Goal: Task Accomplishment & Management: Understand process/instructions

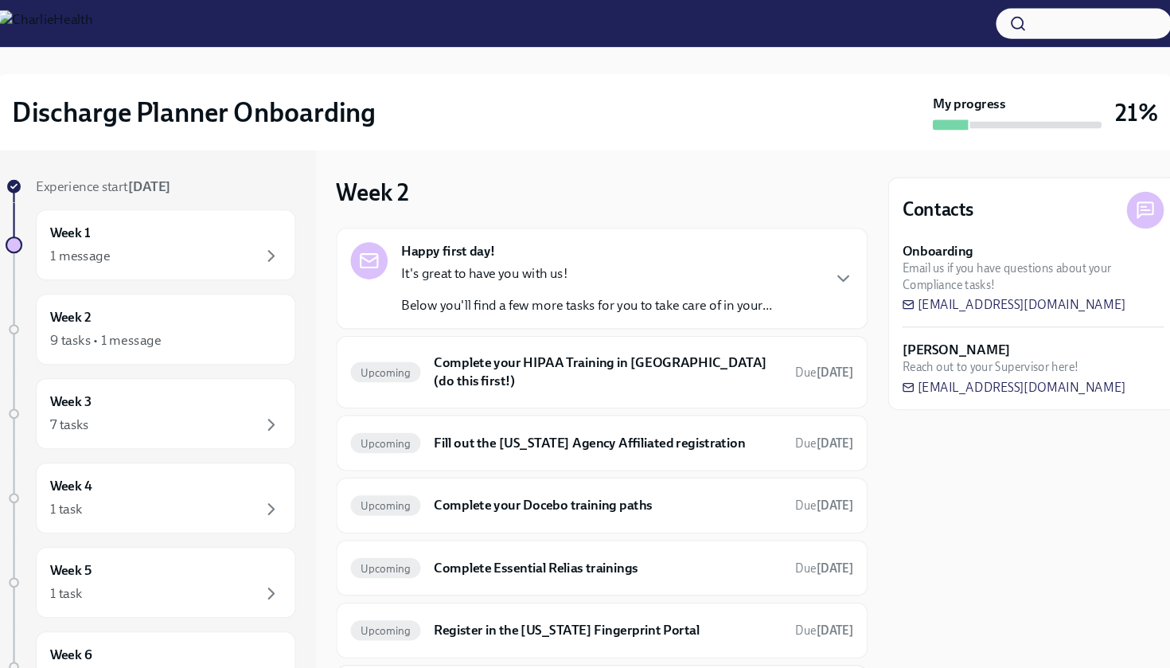
scroll to position [41, 0]
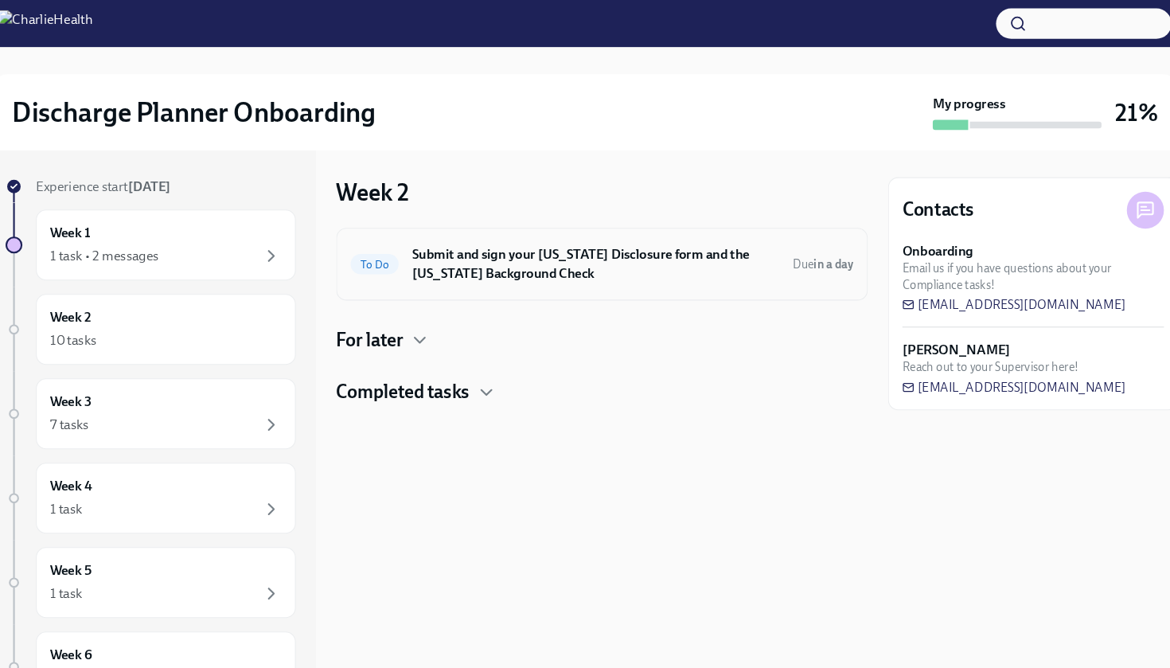
click at [611, 254] on h6 "Submit and sign your Utah Disclosure form and the Louisiana Background Check" at bounding box center [595, 249] width 346 height 35
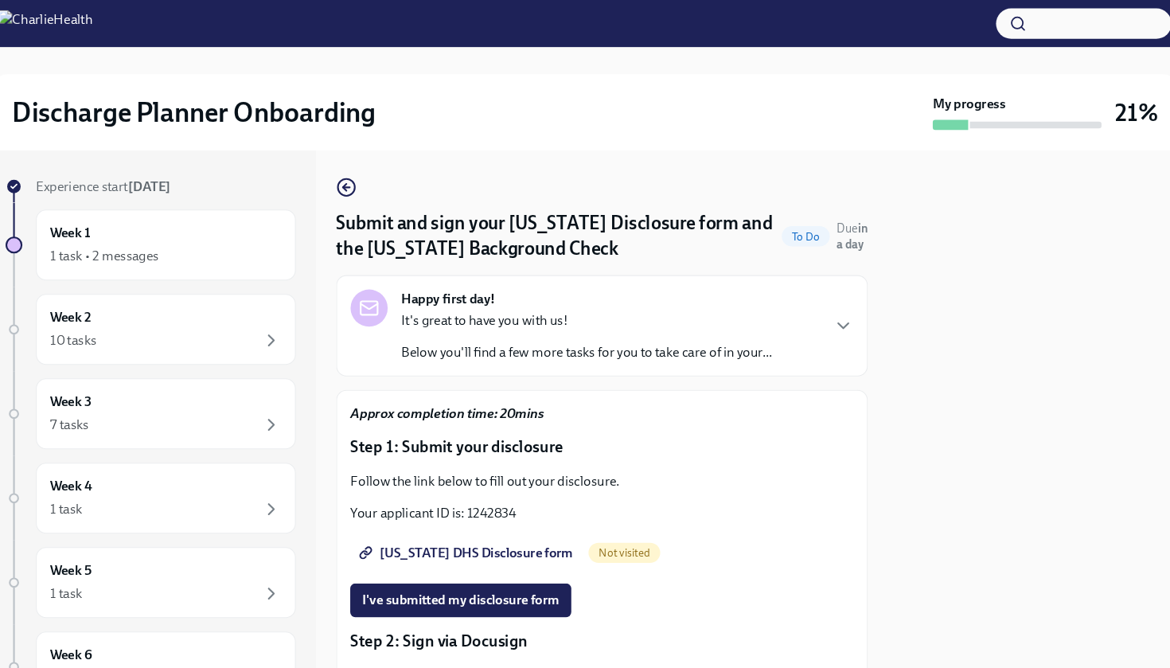
click at [535, 316] on div "It's great to have you with us! Below you'll find a few more tasks for you to t…" at bounding box center [586, 318] width 350 height 48
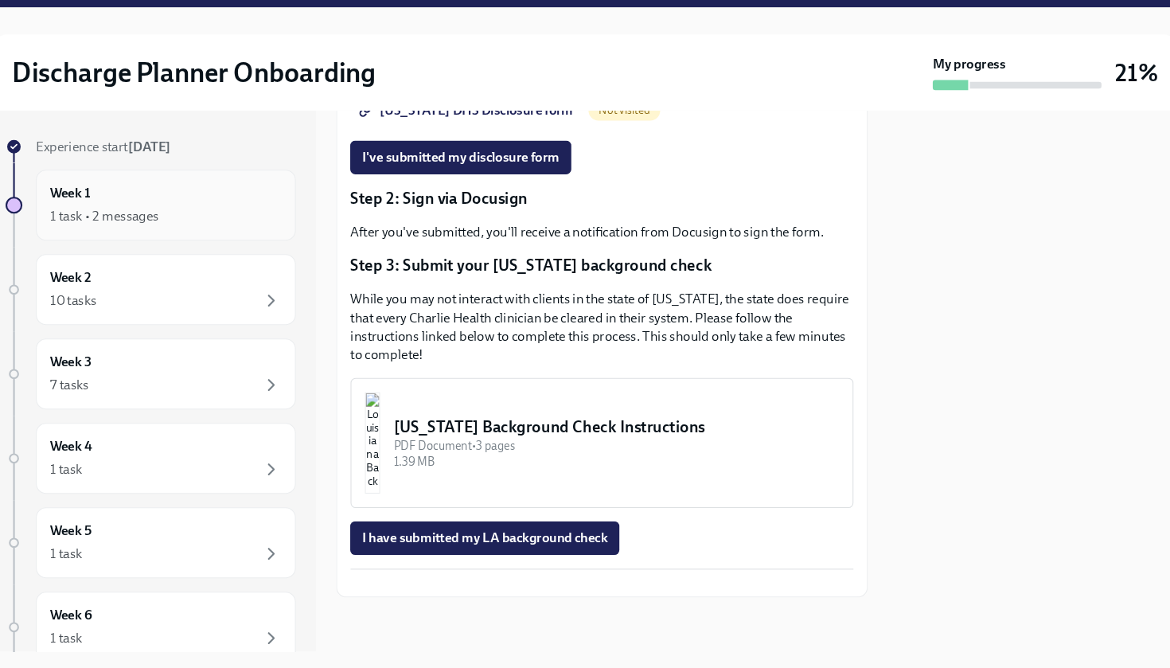
click at [165, 211] on div "Week 1 1 task • 2 messages" at bounding box center [189, 231] width 218 height 40
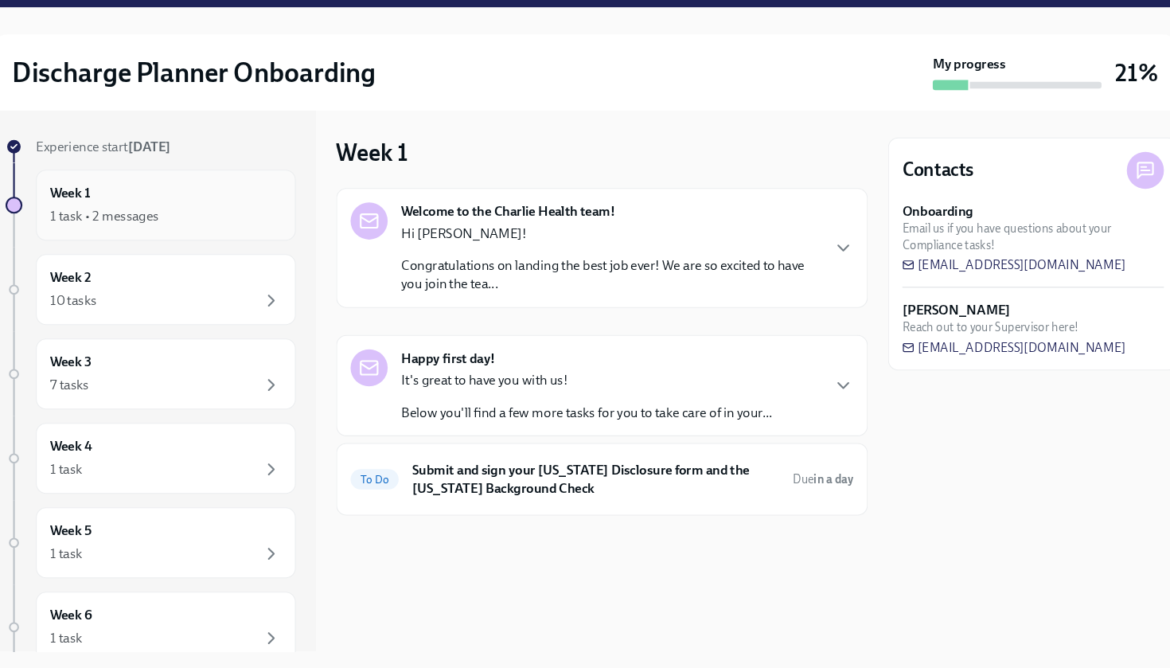
click at [165, 232] on div "1 task • 2 messages" at bounding box center [189, 241] width 218 height 19
click at [169, 277] on div "Week 2 10 tasks" at bounding box center [189, 310] width 245 height 67
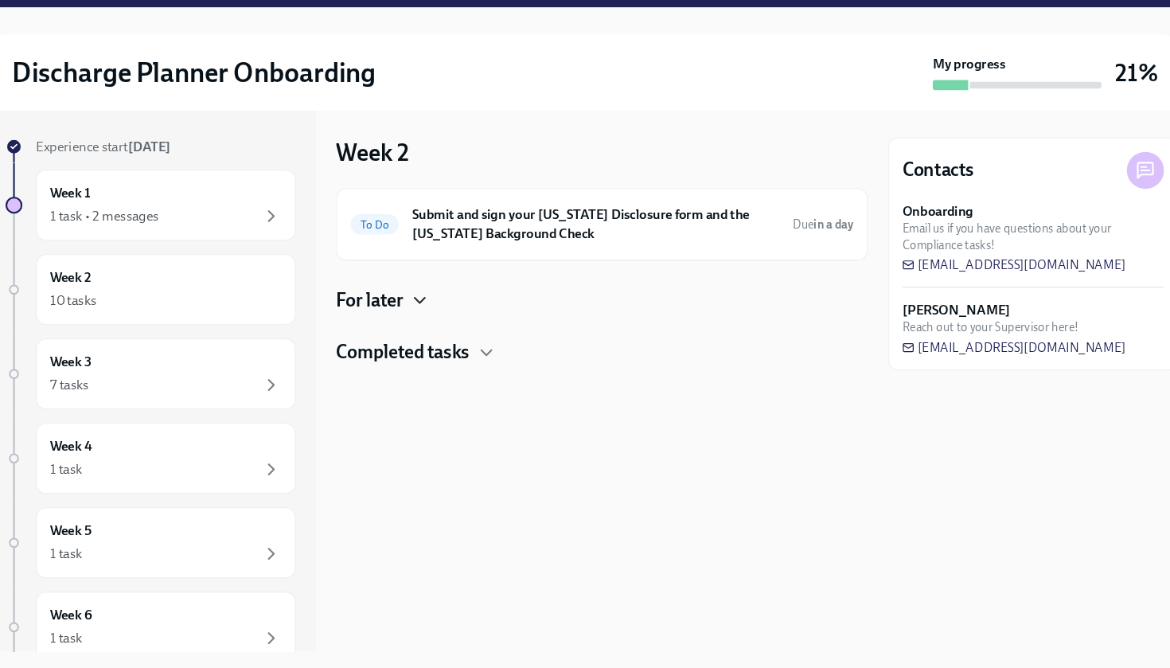
click at [419, 311] on icon "button" at bounding box center [428, 320] width 19 height 19
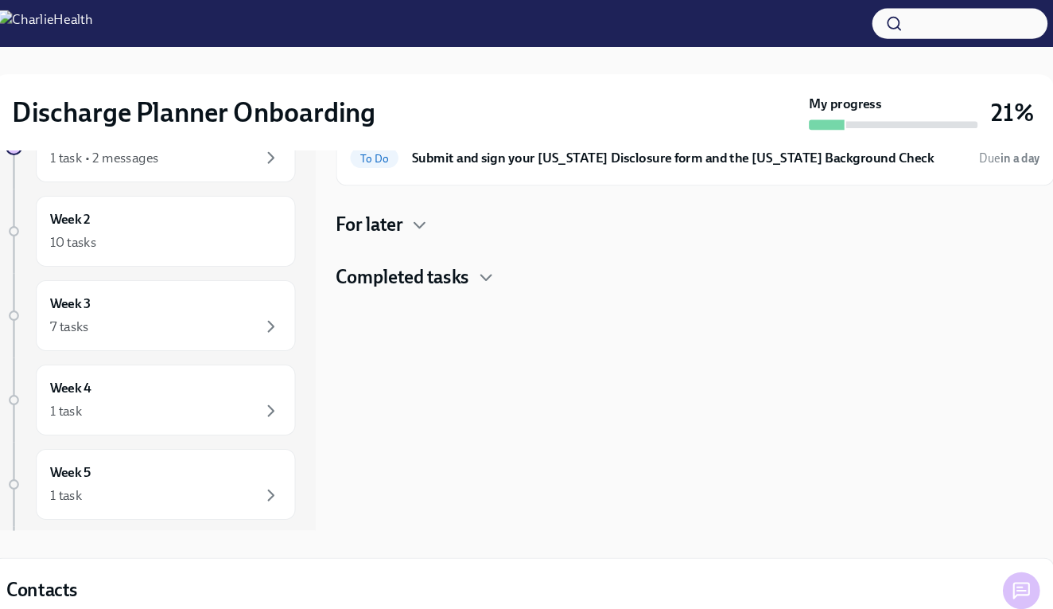
scroll to position [91, 0]
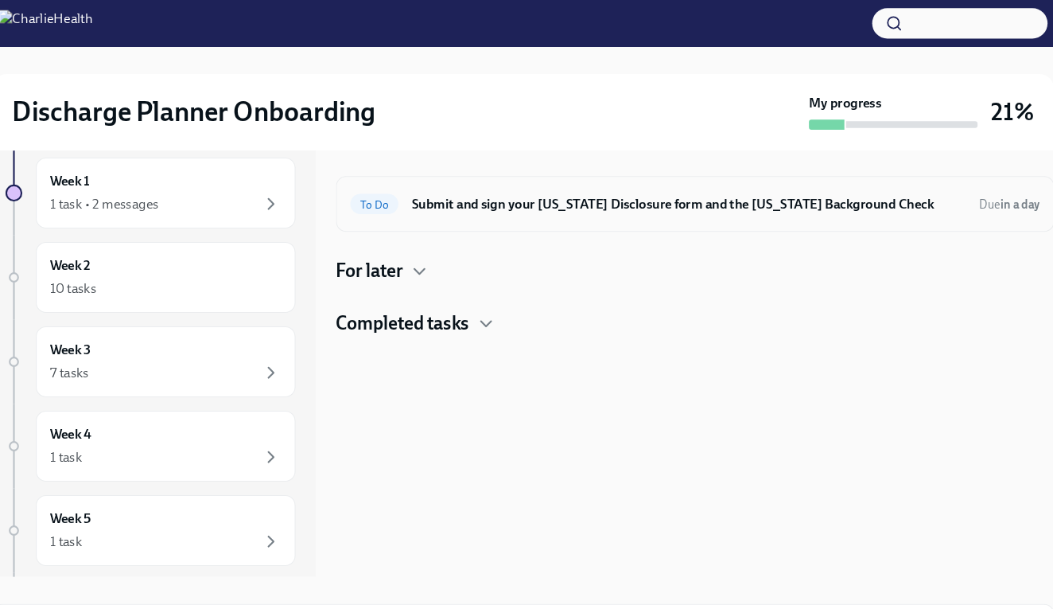
click at [481, 185] on h6 "Submit and sign your [US_STATE] Disclosure form and the [US_STATE] Background C…" at bounding box center [683, 193] width 523 height 18
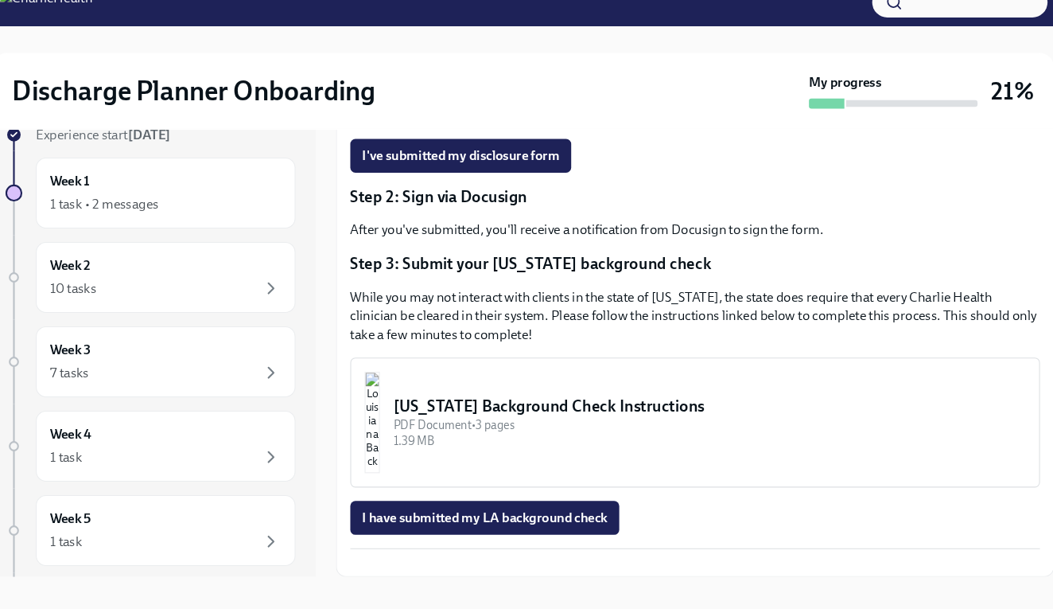
scroll to position [421, 0]
click at [504, 357] on button "Louisiana Background Check Instructions PDF Document • 3 pages 1.39 MB" at bounding box center [689, 418] width 651 height 123
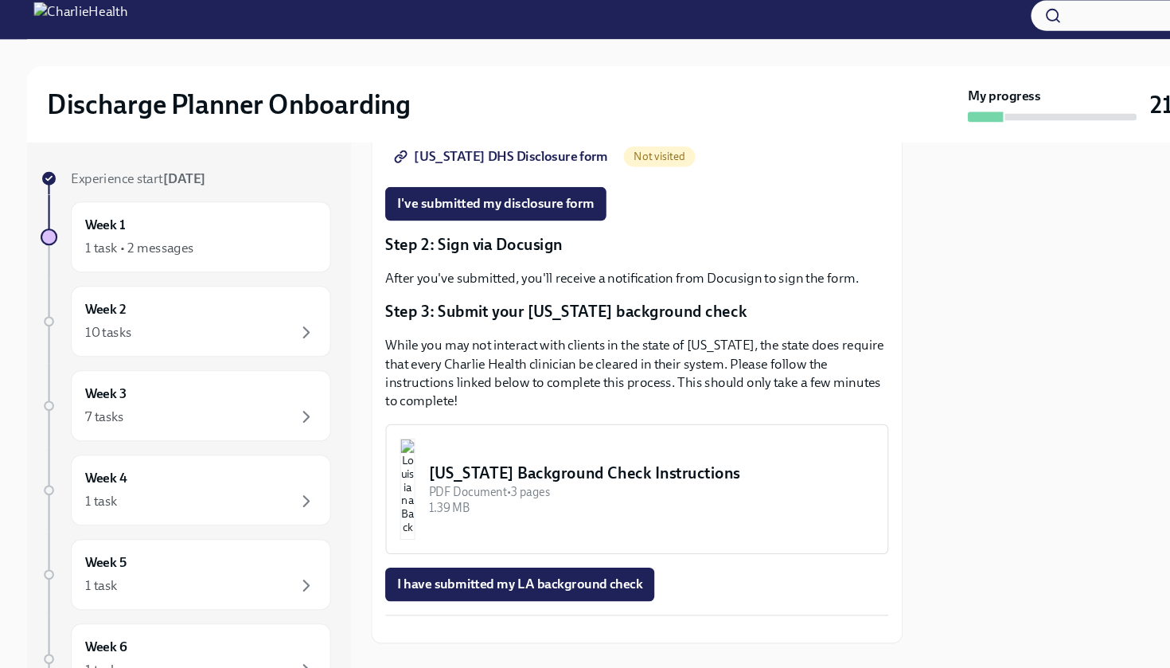
scroll to position [386, 0]
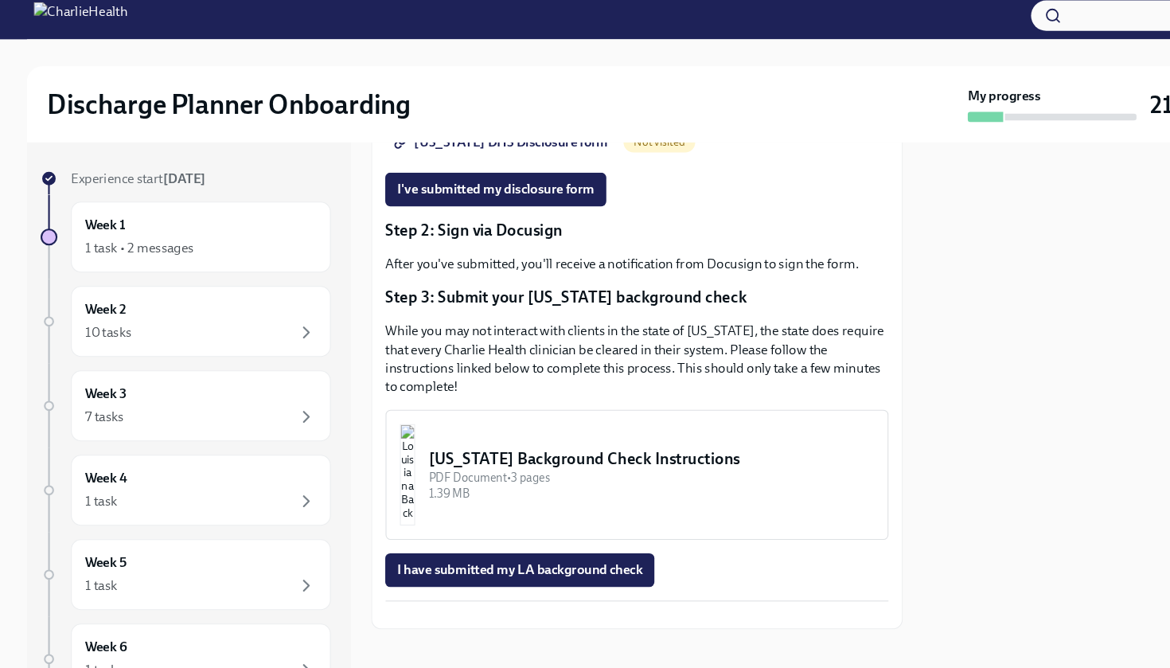
click at [456, 426] on button "Louisiana Background Check Instructions PDF Document • 3 pages 1.39 MB" at bounding box center [601, 455] width 474 height 123
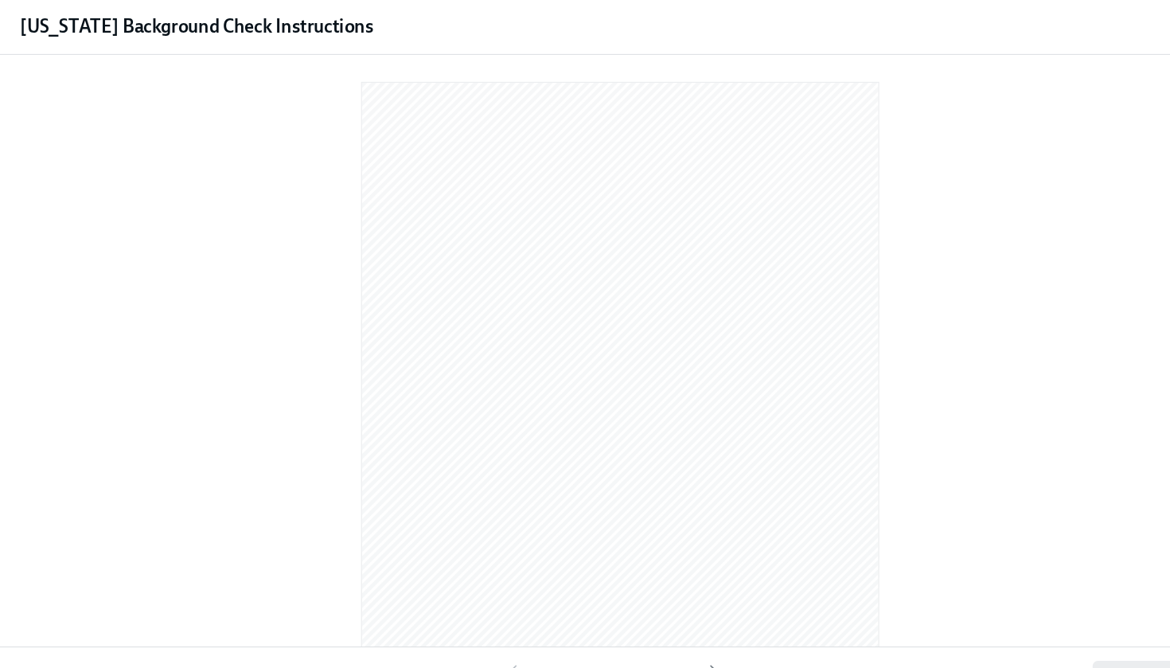
click at [979, 83] on div at bounding box center [584, 327] width 1119 height 526
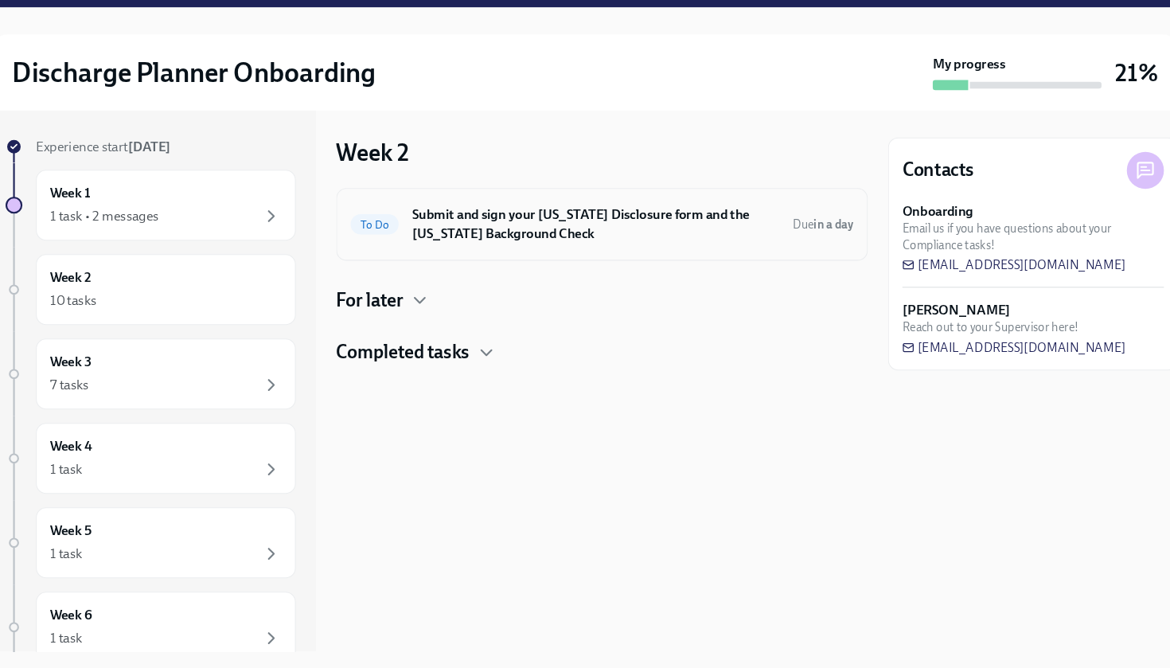
click at [564, 232] on h6 "Submit and sign your [US_STATE] Disclosure form and the [US_STATE] Background C…" at bounding box center [595, 249] width 346 height 35
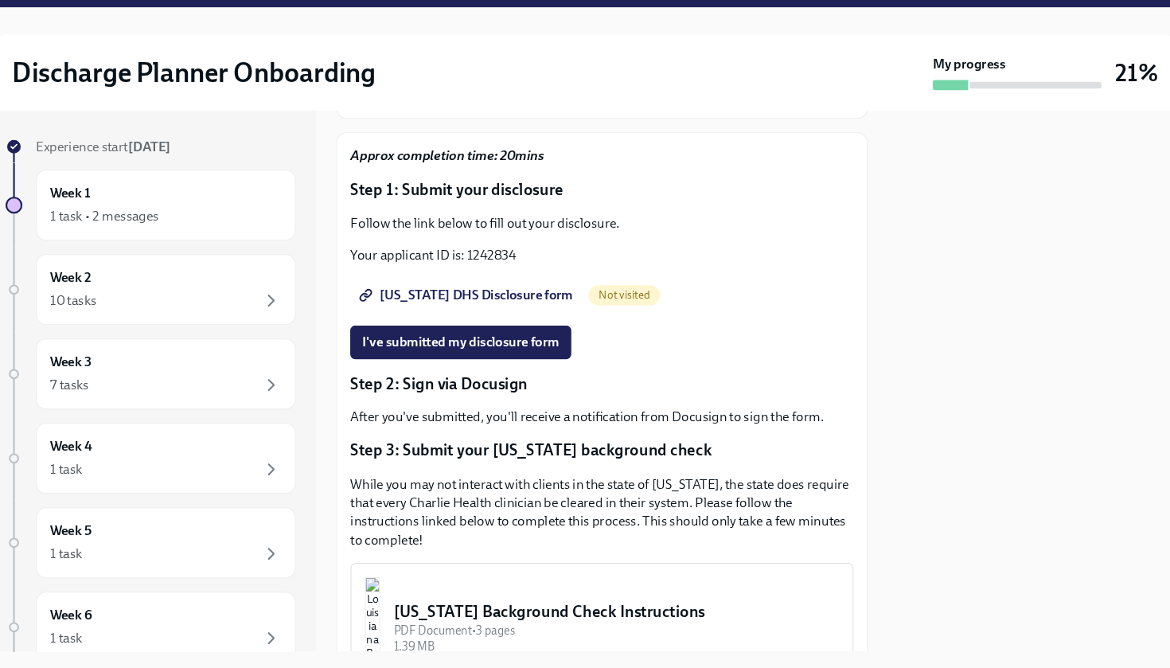
scroll to position [204, 0]
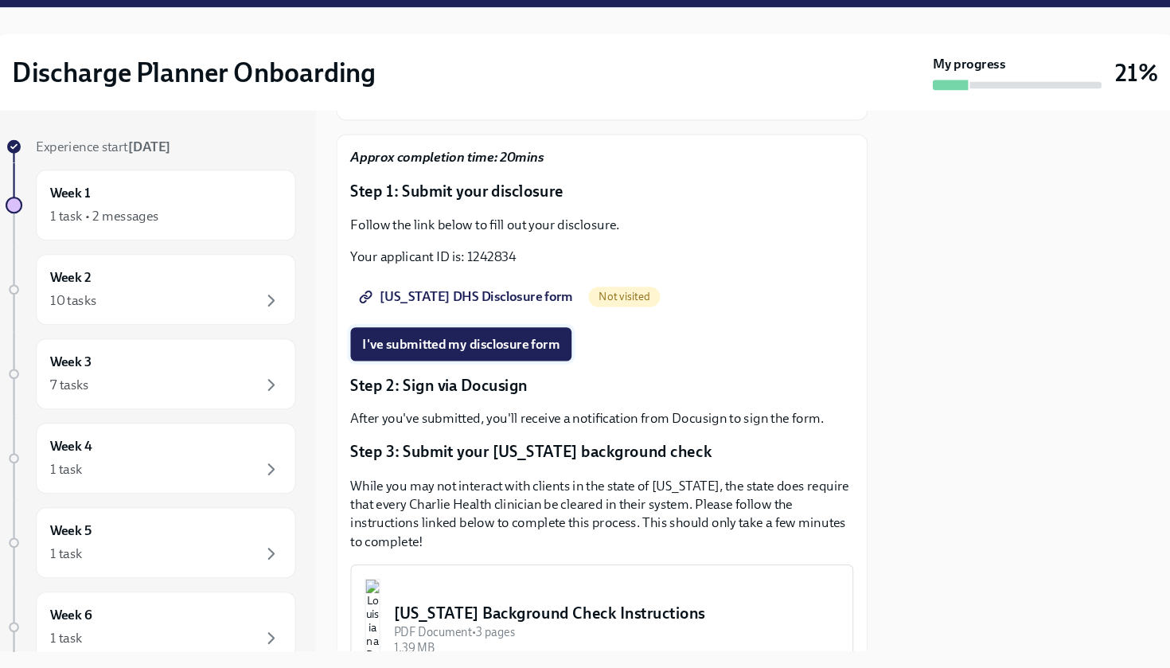
click at [447, 354] on span "I've submitted my disclosure form" at bounding box center [468, 362] width 186 height 16
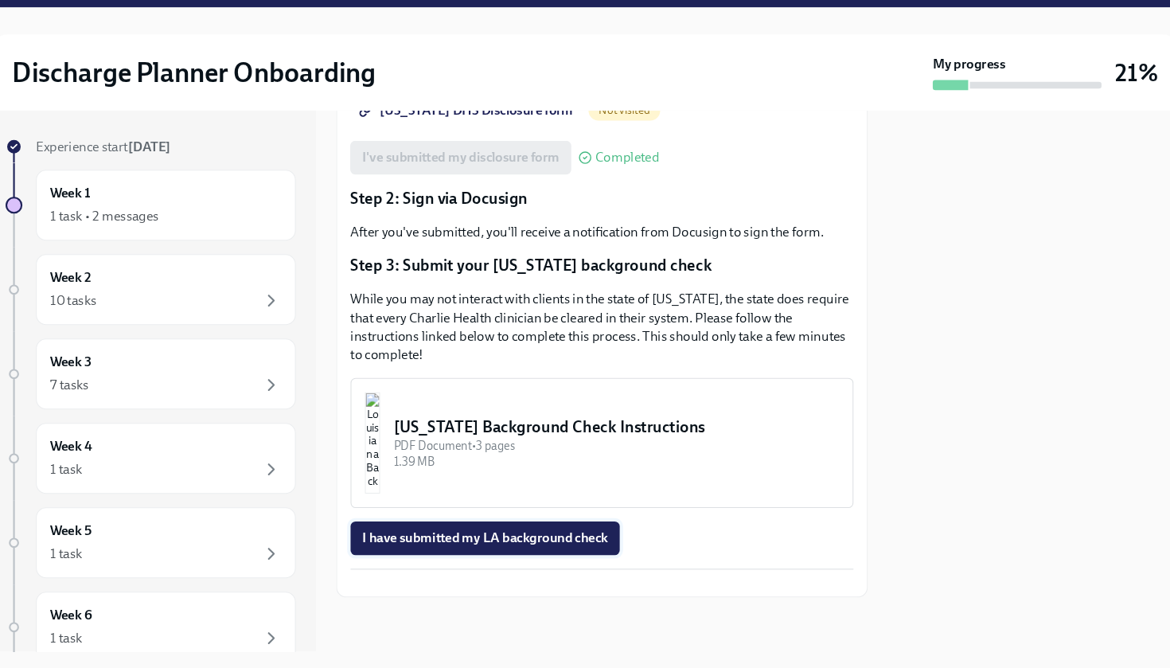
scroll to position [416, 0]
click at [461, 537] on span "I have submitted my LA background check" at bounding box center [491, 545] width 232 height 16
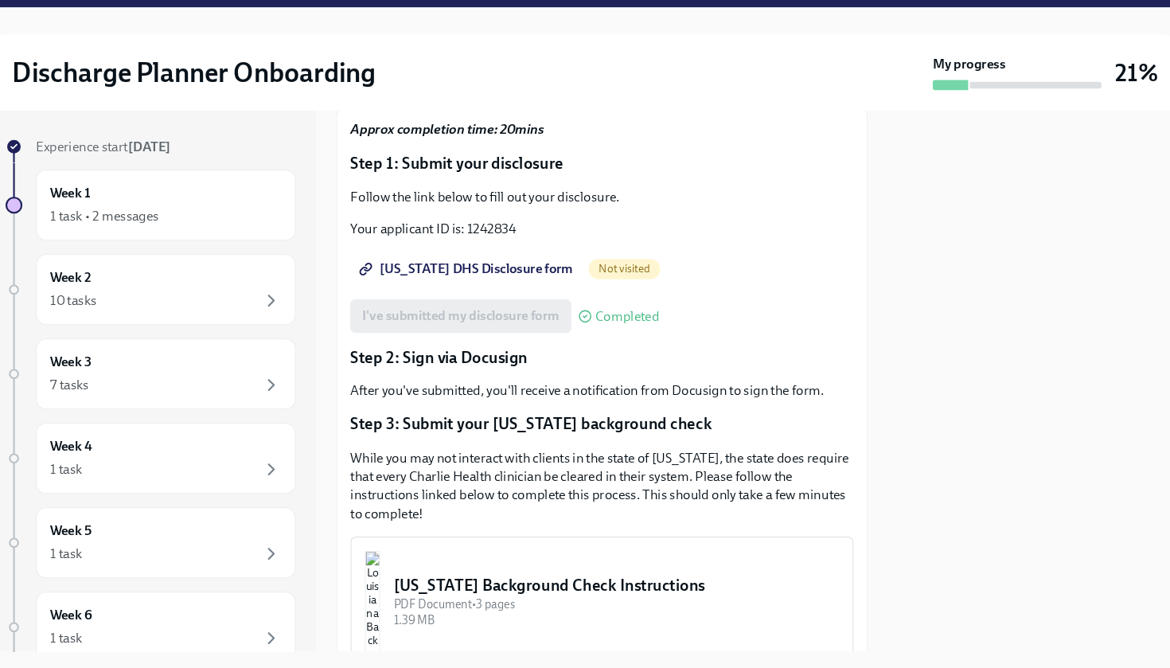
scroll to position [209, 0]
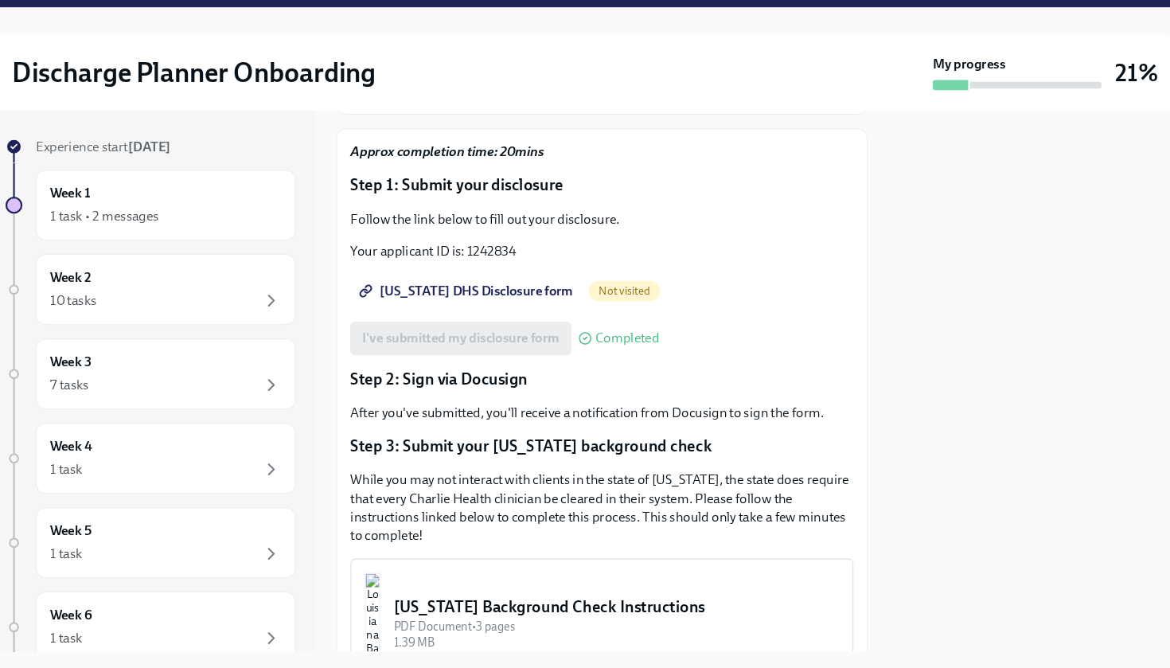
click at [417, 304] on span "[US_STATE] DHS Disclosure form" at bounding box center [474, 312] width 199 height 16
drag, startPoint x: 502, startPoint y: 235, endPoint x: 441, endPoint y: 235, distance: 61.3
click at [441, 266] on p "Your applicant ID is: 1242834" at bounding box center [601, 275] width 474 height 18
copy p "1242834"
click at [586, 266] on p "Your applicant ID is: 1242834" at bounding box center [601, 275] width 474 height 18
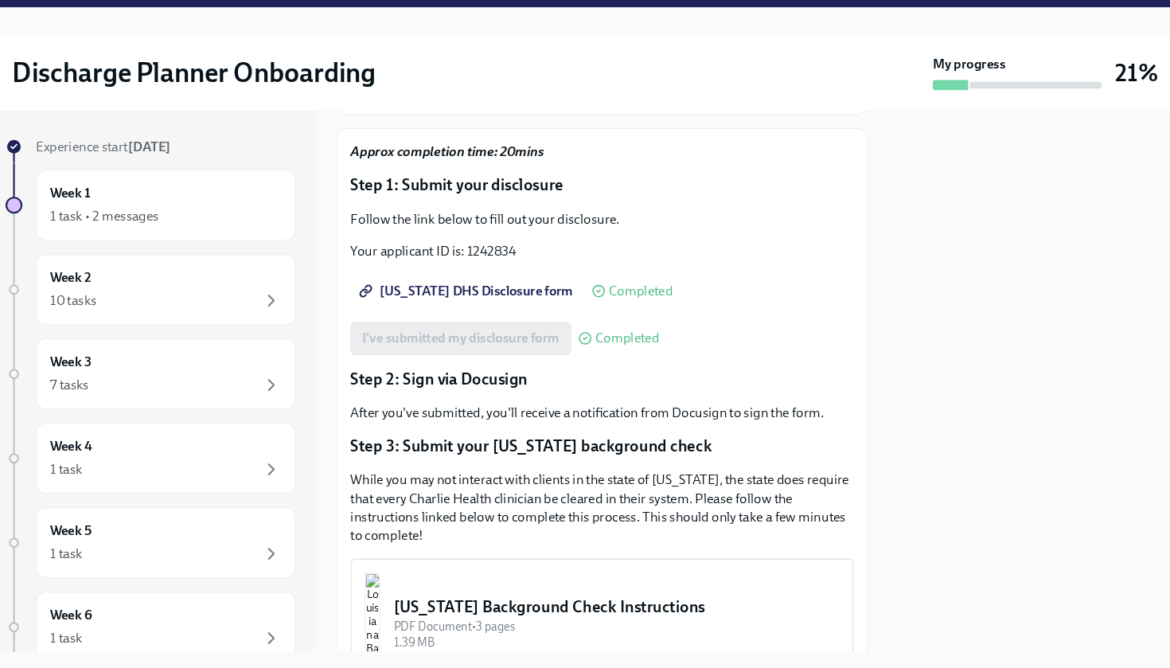
click at [446, 304] on span "[US_STATE] DHS Disclosure form" at bounding box center [474, 312] width 199 height 16
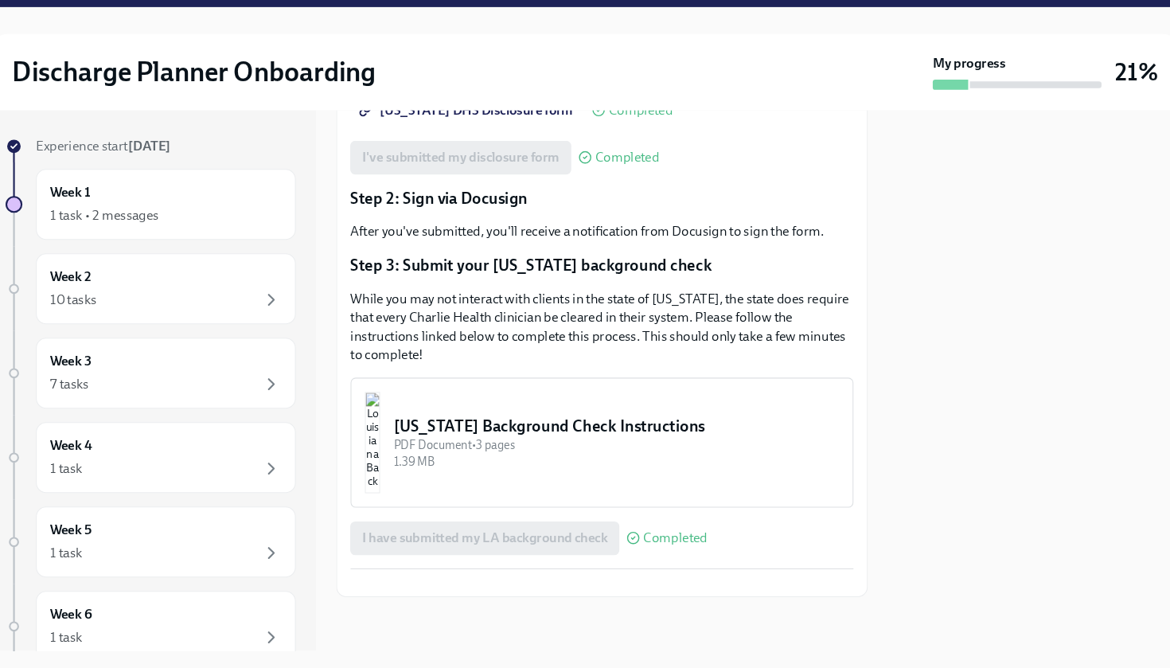
scroll to position [0, 0]
click at [495, 587] on button "Zoom image" at bounding box center [601, 587] width 474 height 0
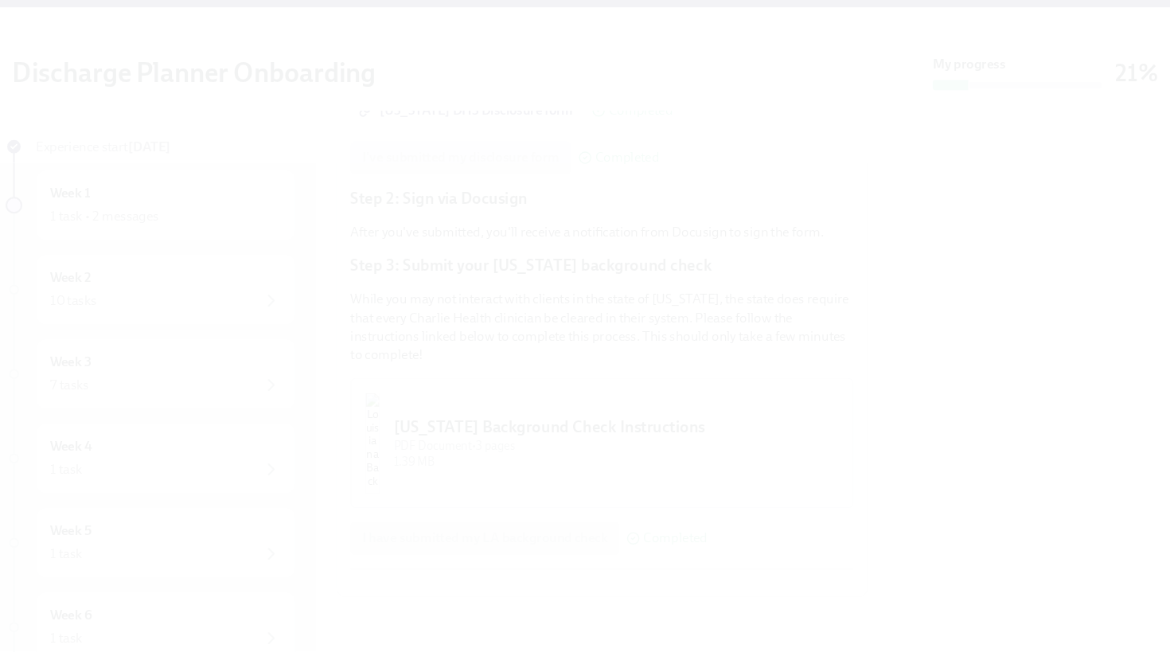
click at [547, 488] on button "Unzoom image" at bounding box center [585, 334] width 1170 height 668
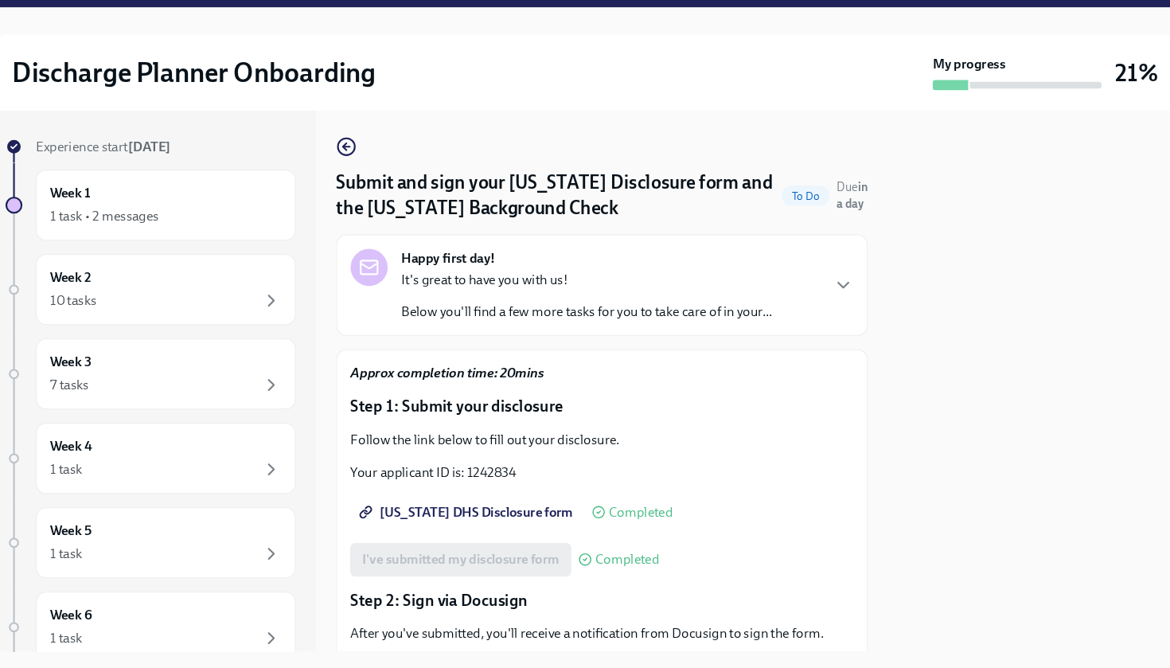
scroll to position [2, 0]
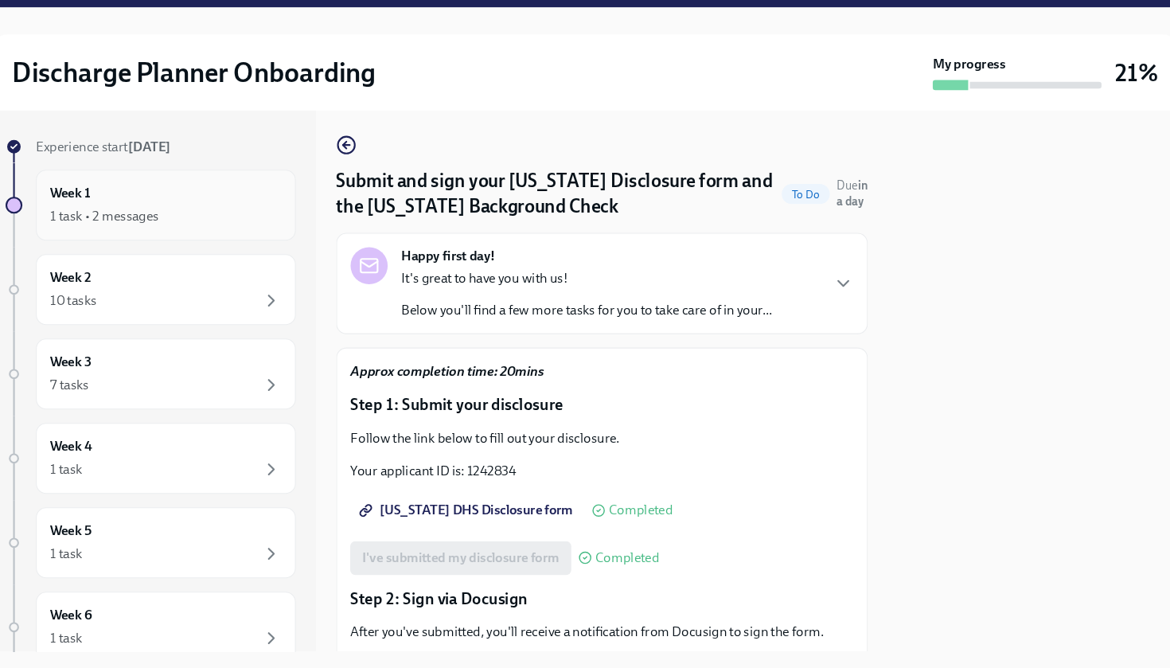
click at [130, 211] on div "Week 1 1 task • 2 messages" at bounding box center [189, 231] width 218 height 40
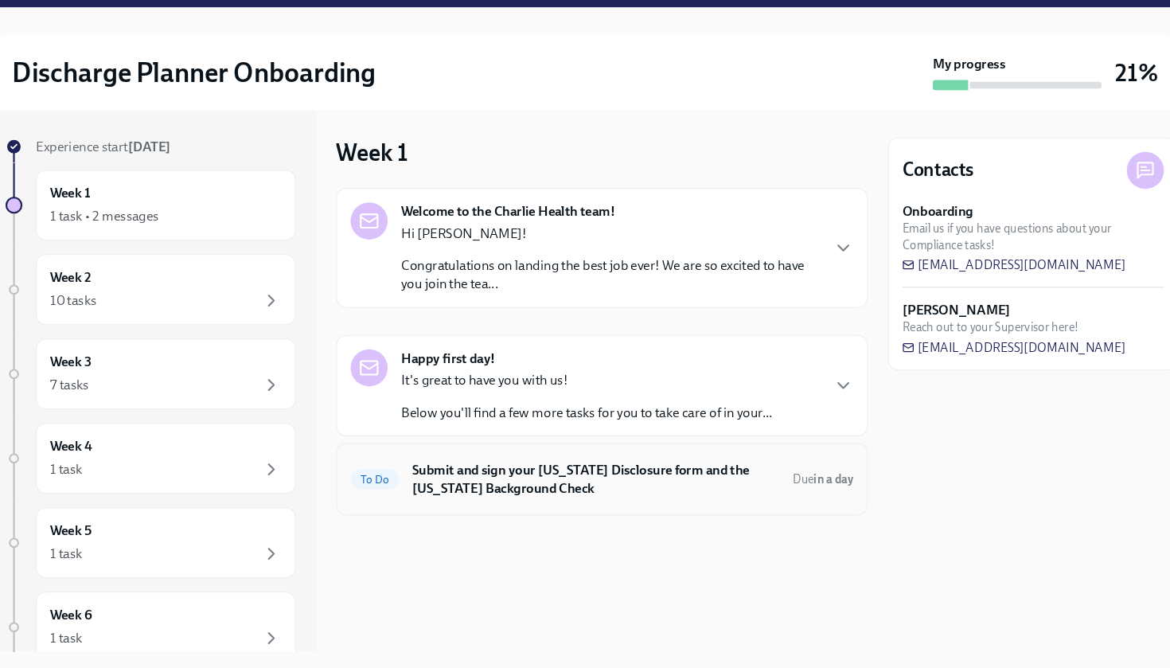
click at [715, 472] on h6 "Submit and sign your [US_STATE] Disclosure form and the [US_STATE] Background C…" at bounding box center [595, 489] width 346 height 35
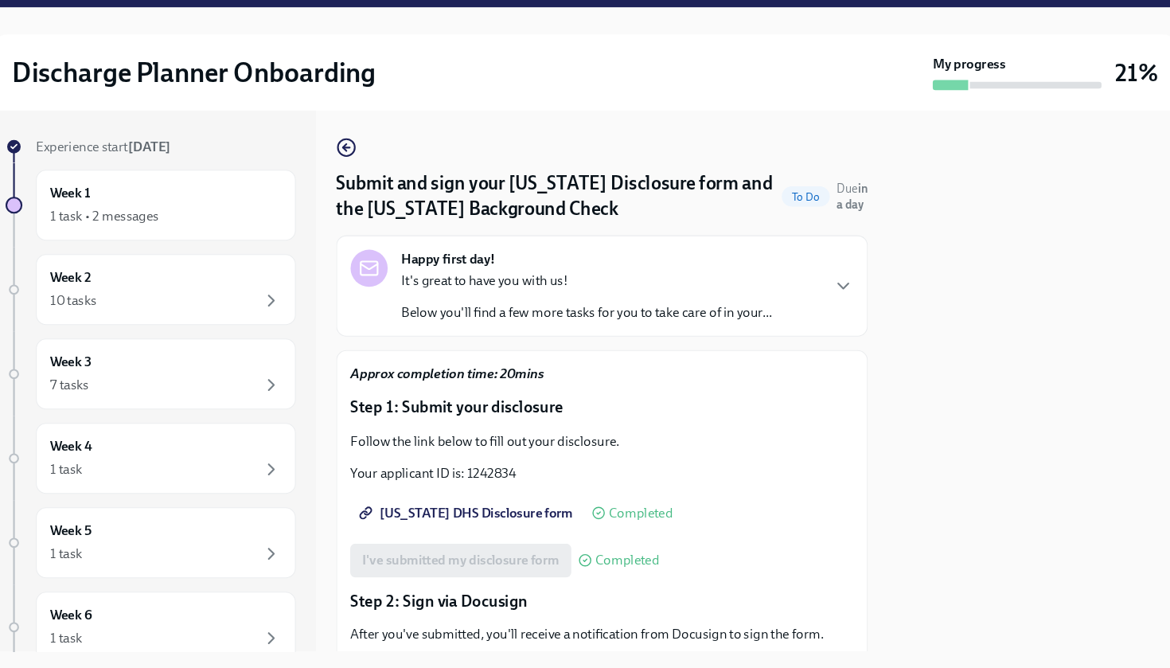
click at [802, 273] on div "Happy first day! It's great to have you with us! Below you'll find a few more t…" at bounding box center [601, 307] width 474 height 68
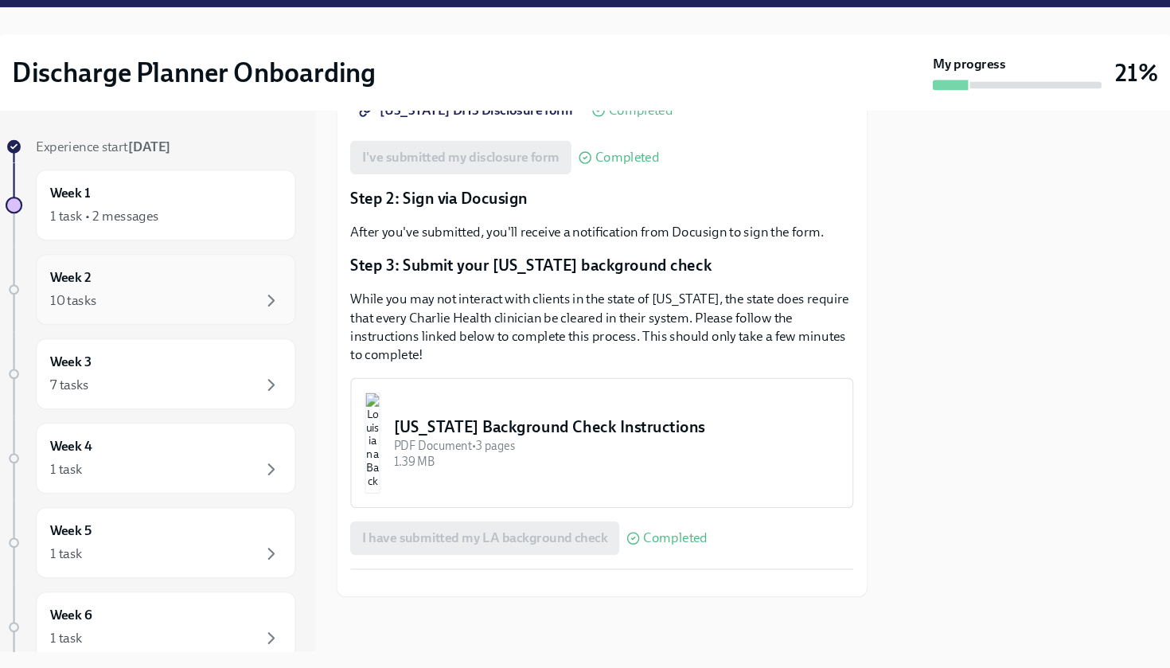
scroll to position [856, 0]
click at [80, 312] on div "10 tasks" at bounding box center [102, 321] width 44 height 18
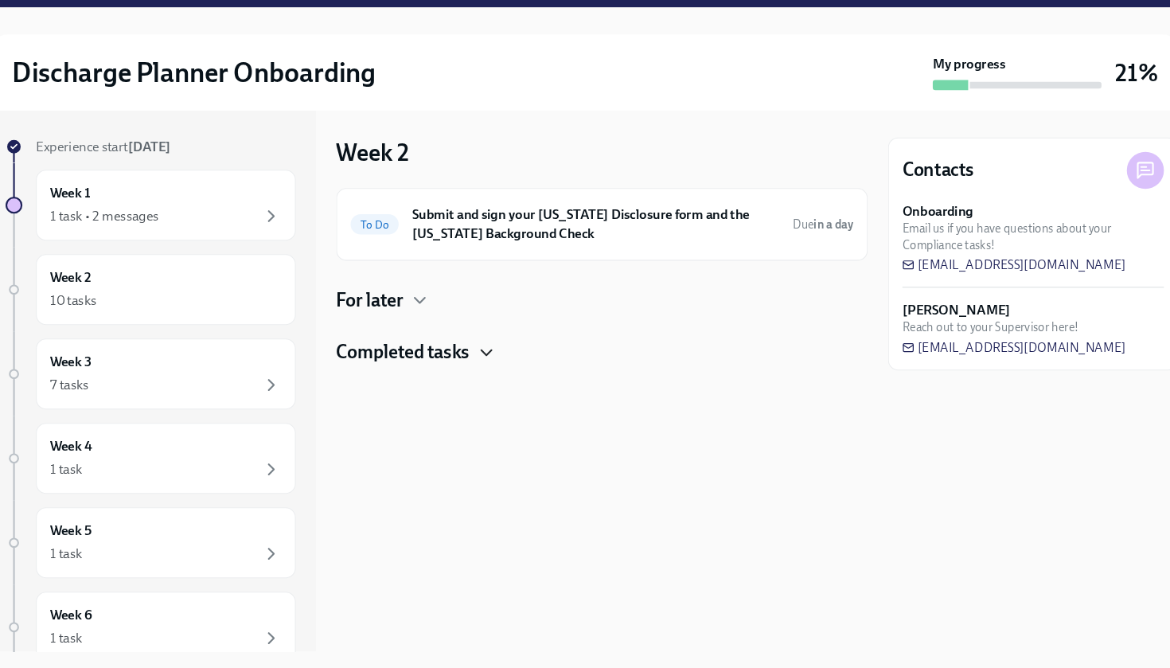
click at [487, 368] on icon "button" at bounding box center [492, 370] width 10 height 5
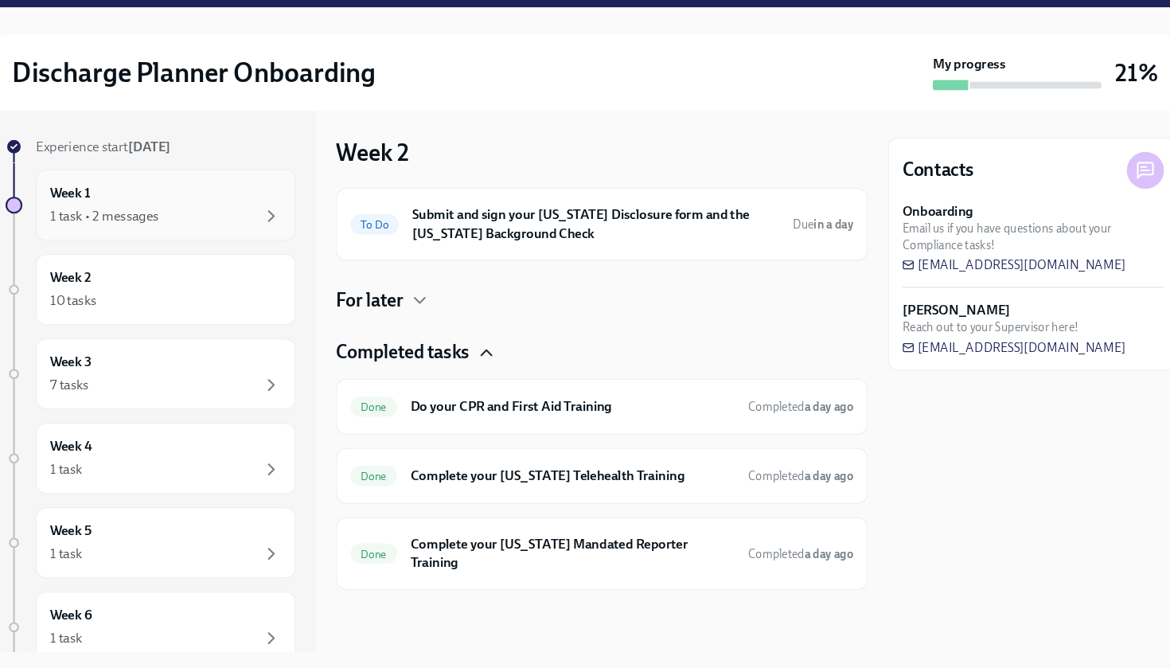
click at [131, 211] on div "Week 1 1 task • 2 messages" at bounding box center [189, 231] width 218 height 40
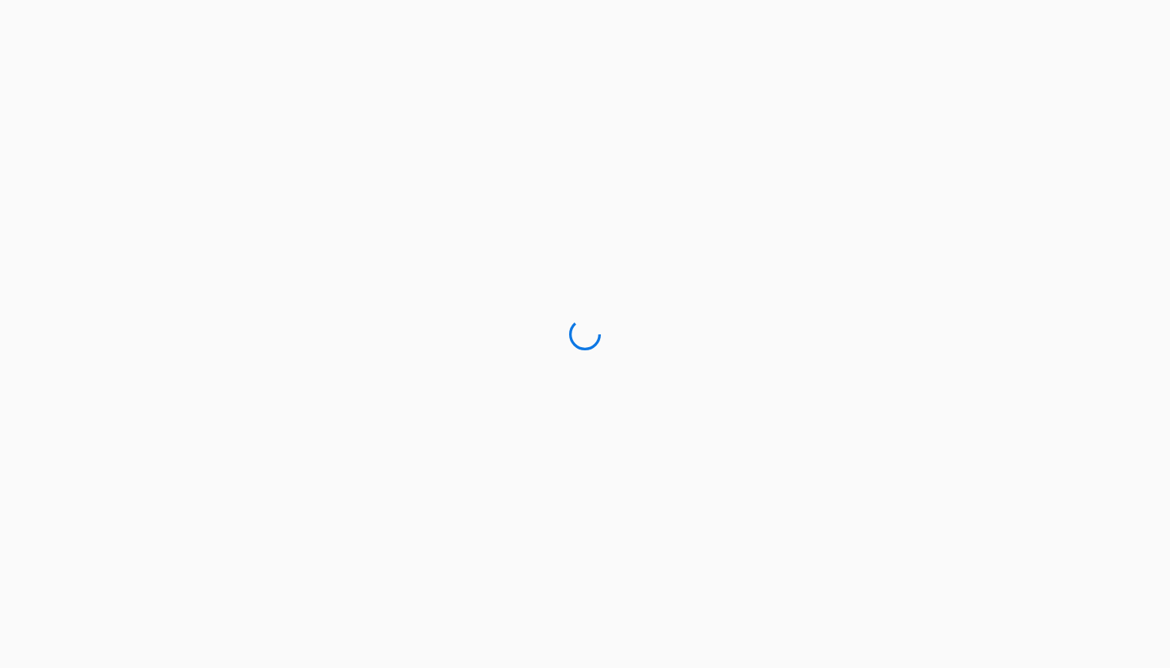
scroll to position [38, 33]
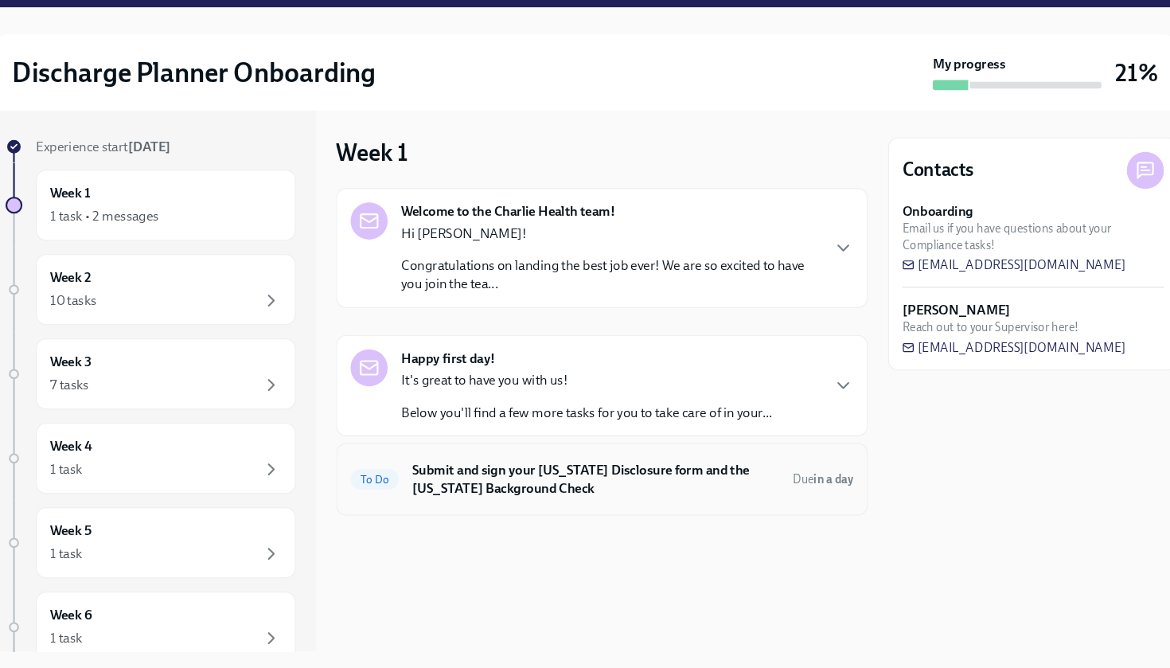
click at [609, 472] on h6 "Submit and sign your [US_STATE] Disclosure form and the [US_STATE] Background C…" at bounding box center [595, 489] width 346 height 35
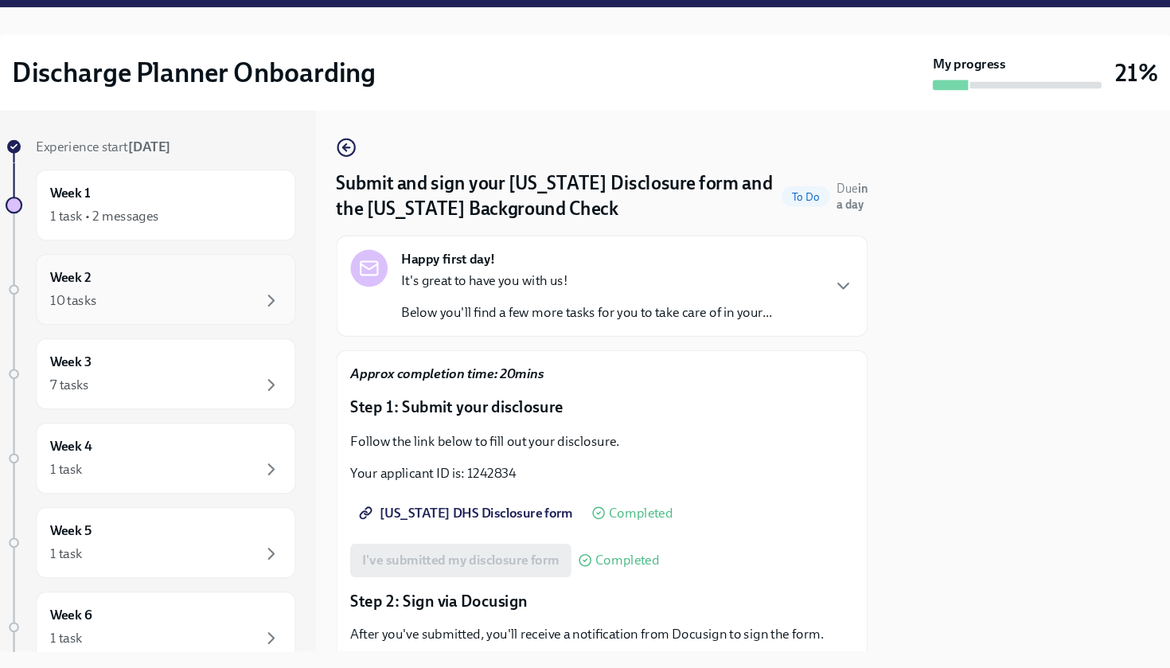
click at [142, 290] on div "Week 2 10 tasks" at bounding box center [189, 310] width 218 height 40
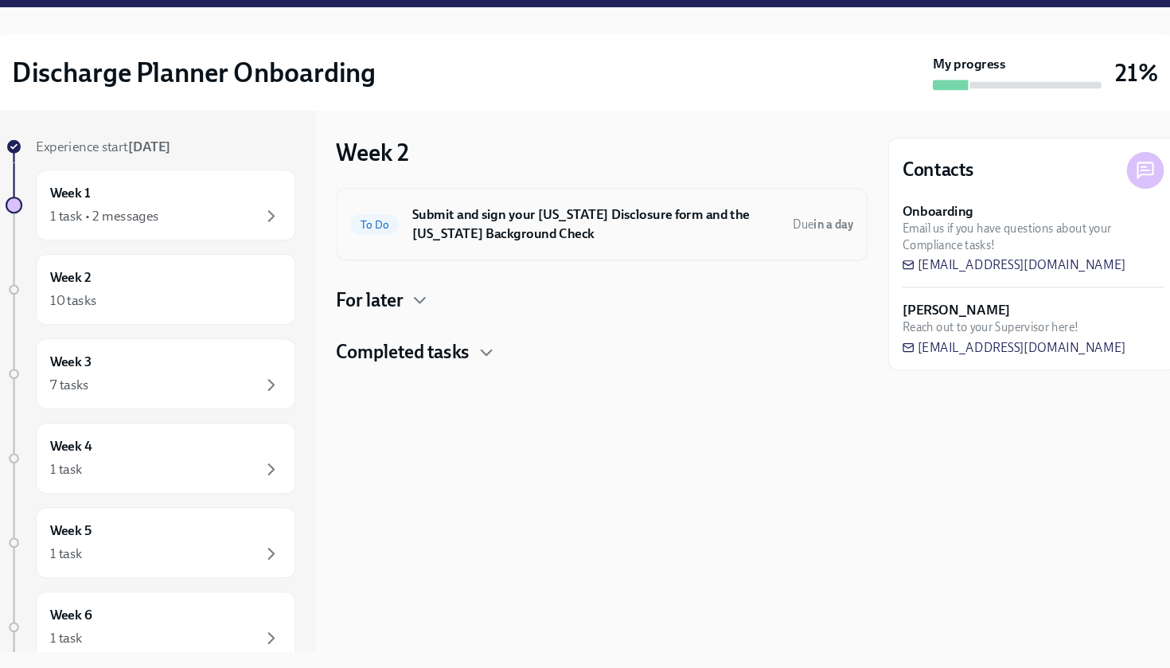
click at [557, 232] on h6 "Submit and sign your [US_STATE] Disclosure form and the [US_STATE] Background C…" at bounding box center [595, 249] width 346 height 35
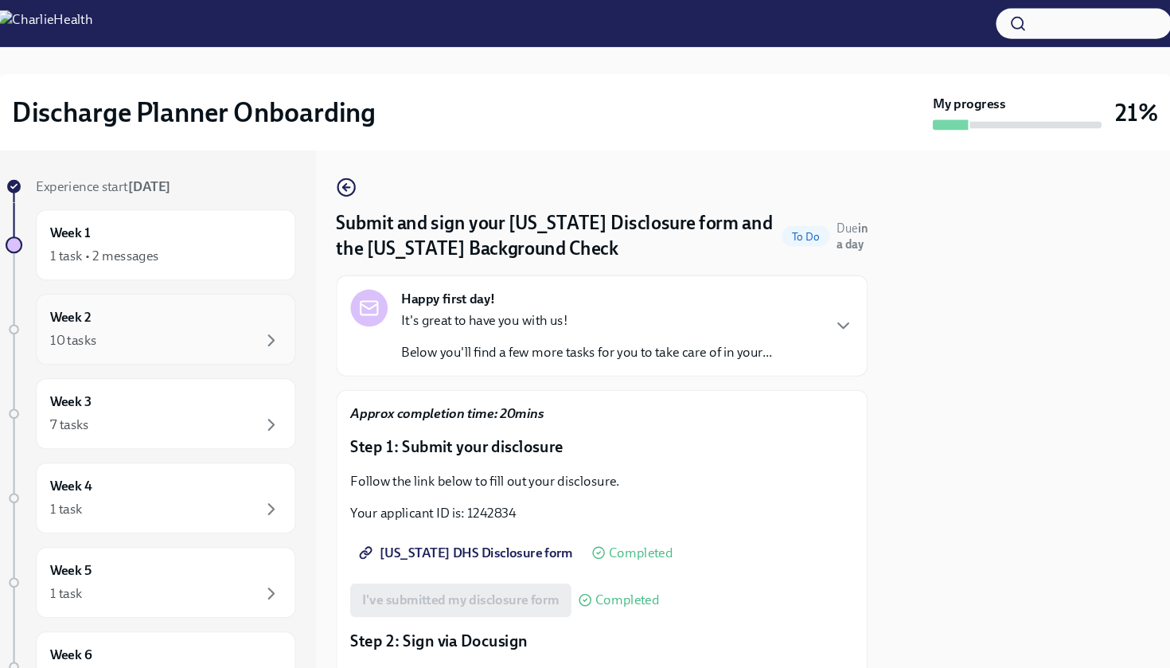
click at [185, 286] on div "Week 2 10 tasks" at bounding box center [189, 310] width 245 height 67
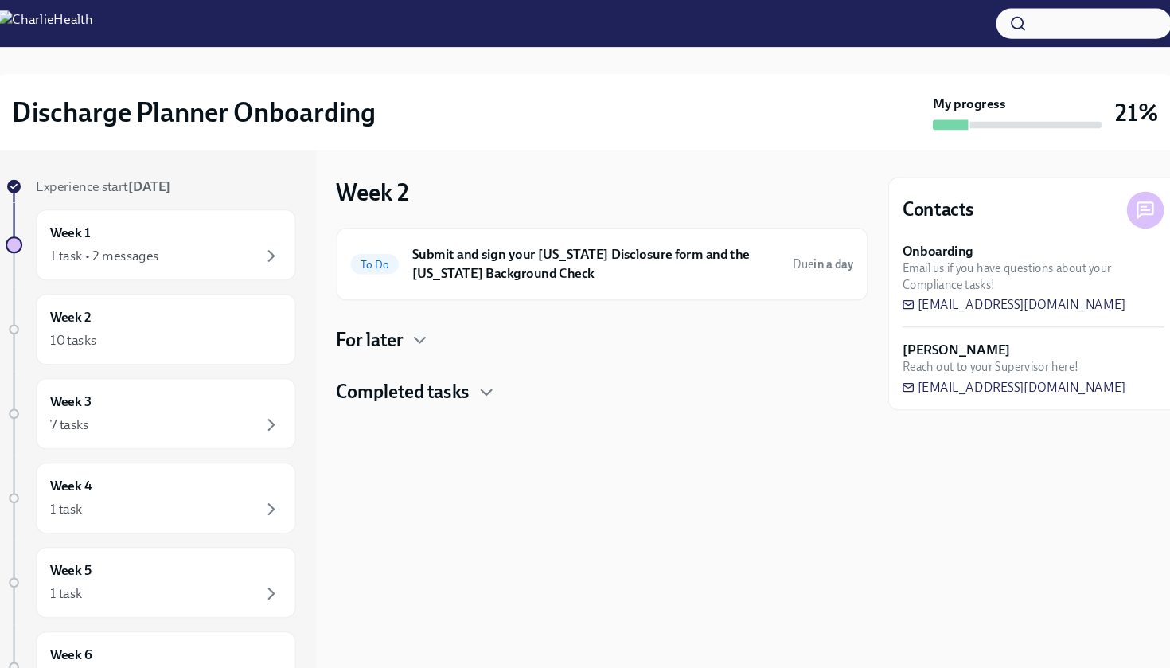
click at [383, 315] on div "For later" at bounding box center [600, 321] width 501 height 24
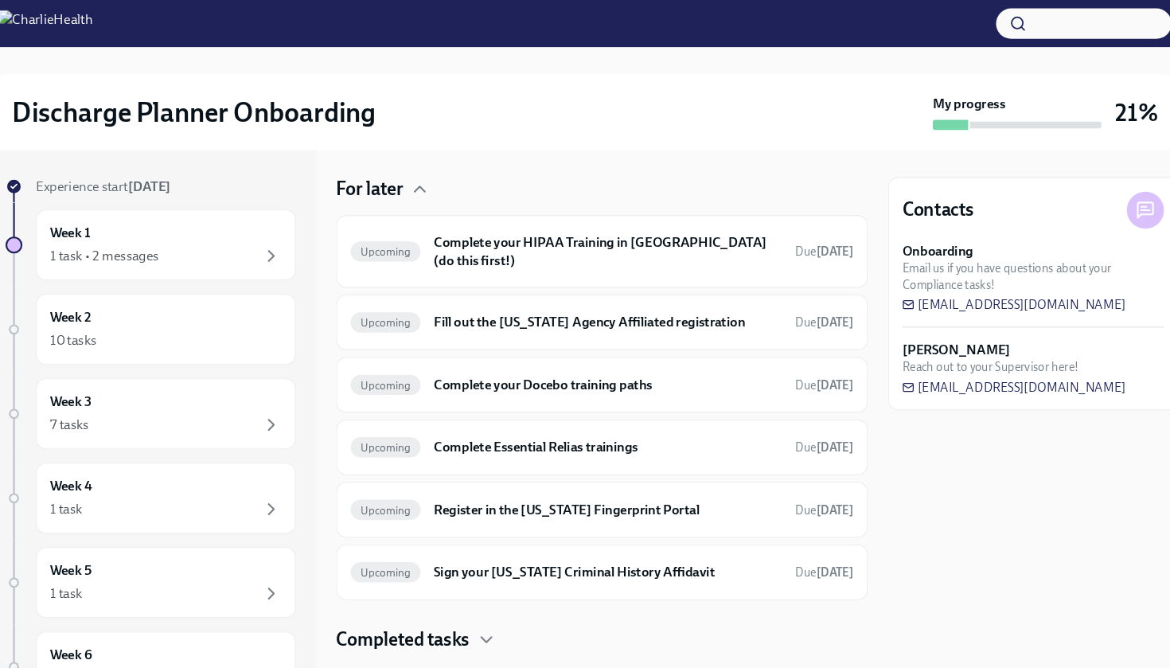
scroll to position [141, 0]
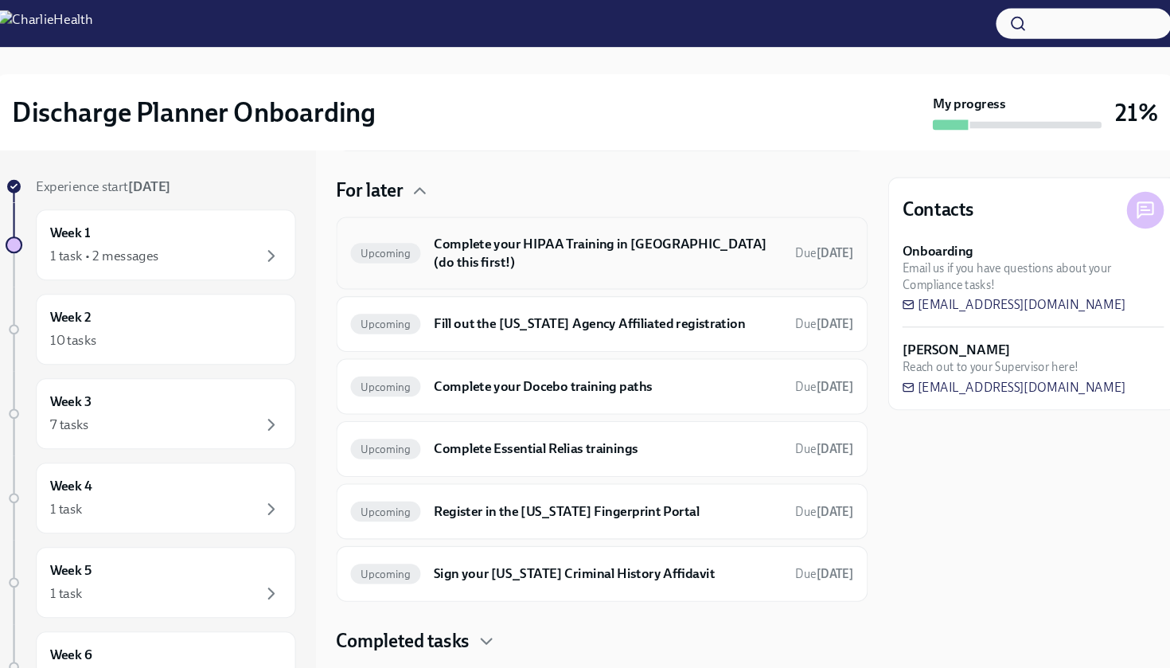
click at [617, 223] on h6 "Complete your HIPAA Training in [GEOGRAPHIC_DATA] (do this first!)" at bounding box center [606, 238] width 328 height 35
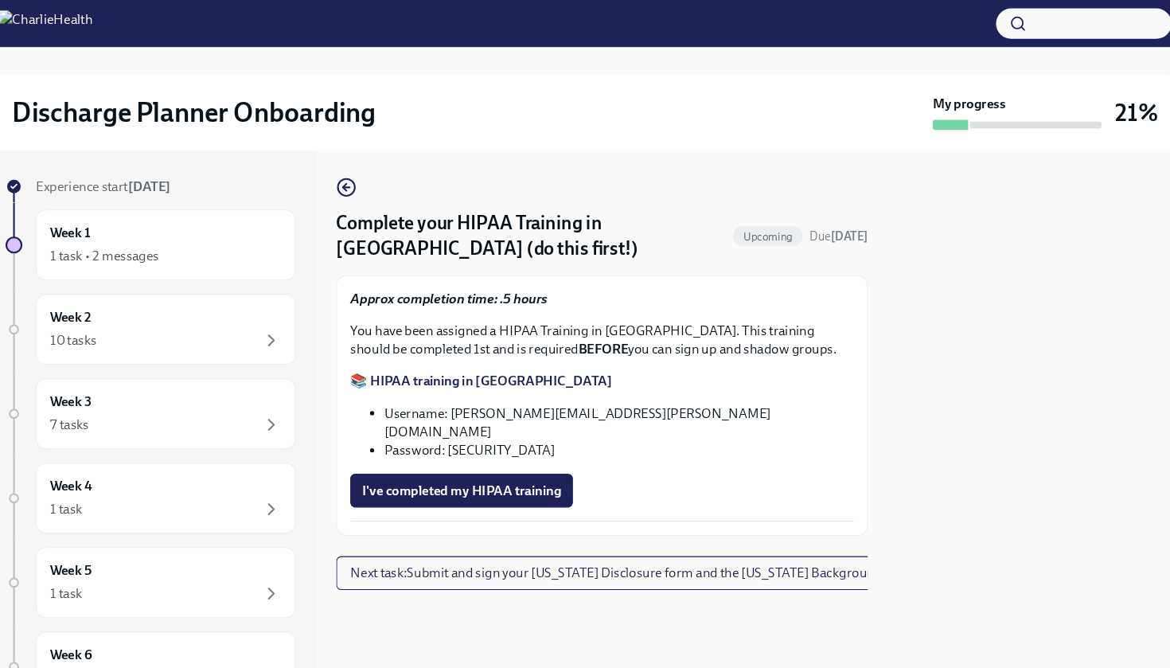
click at [406, 356] on strong "📚 HIPAA training in [GEOGRAPHIC_DATA]" at bounding box center [487, 359] width 247 height 15
click at [165, 106] on h2 "Discharge Planner Onboarding" at bounding box center [216, 106] width 343 height 32
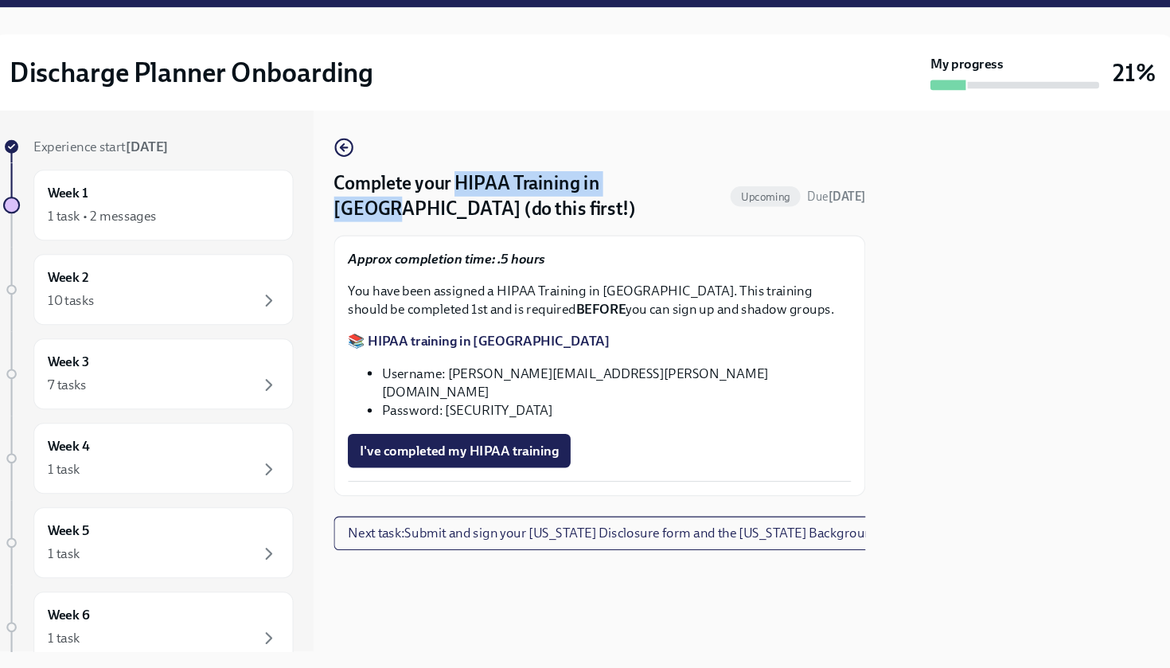
drag, startPoint x: 433, startPoint y: 170, endPoint x: 614, endPoint y: 169, distance: 181.4
click at [614, 199] on h4 "Complete your HIPAA Training in [GEOGRAPHIC_DATA] (do this first!)" at bounding box center [534, 223] width 368 height 48
copy h4 "HIPAA Training in [GEOGRAPHIC_DATA]"
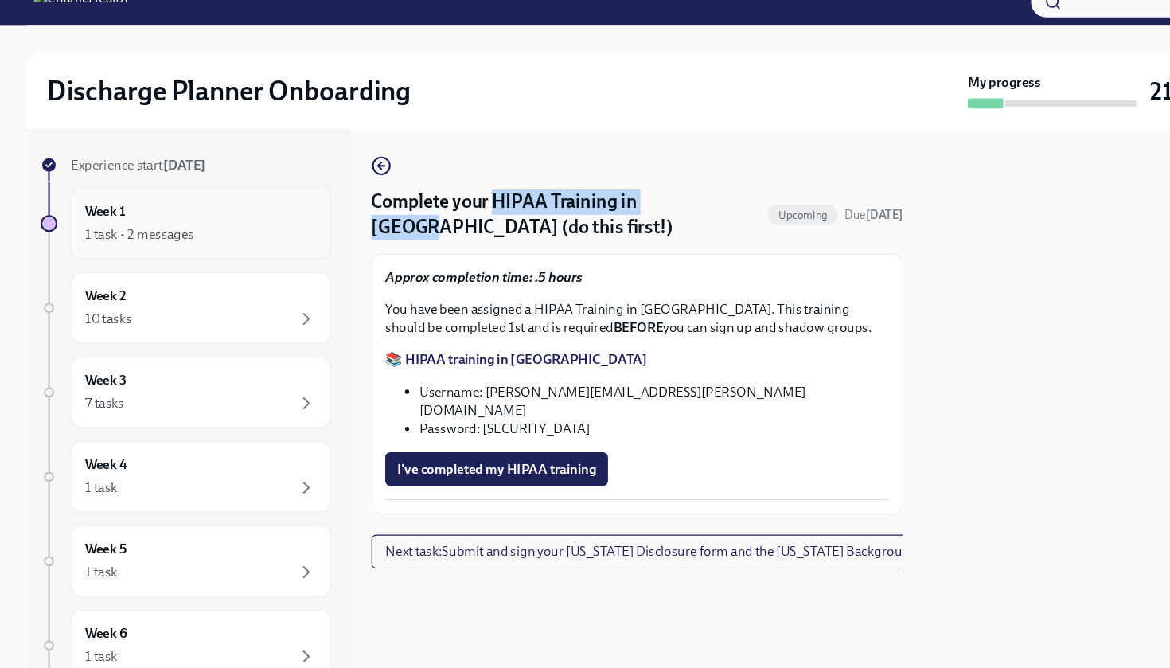
click at [179, 211] on div "Week 1 1 task • 2 messages" at bounding box center [189, 231] width 218 height 40
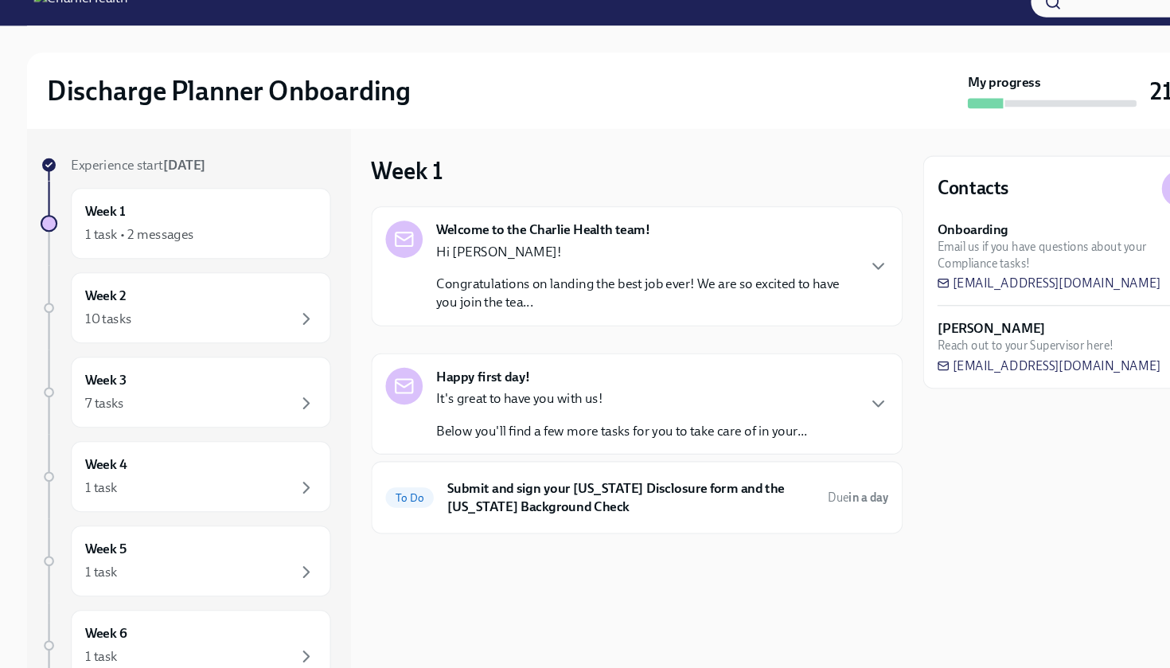
click at [615, 279] on p "Congratulations on landing the best job ever! We are so excited to have you joi…" at bounding box center [608, 296] width 395 height 35
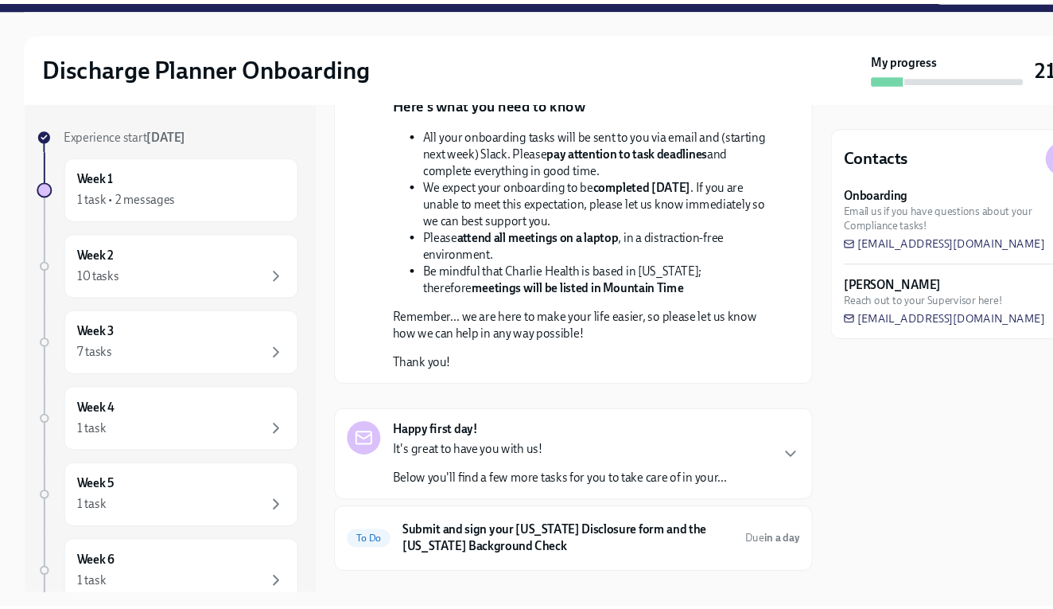
scroll to position [257, 0]
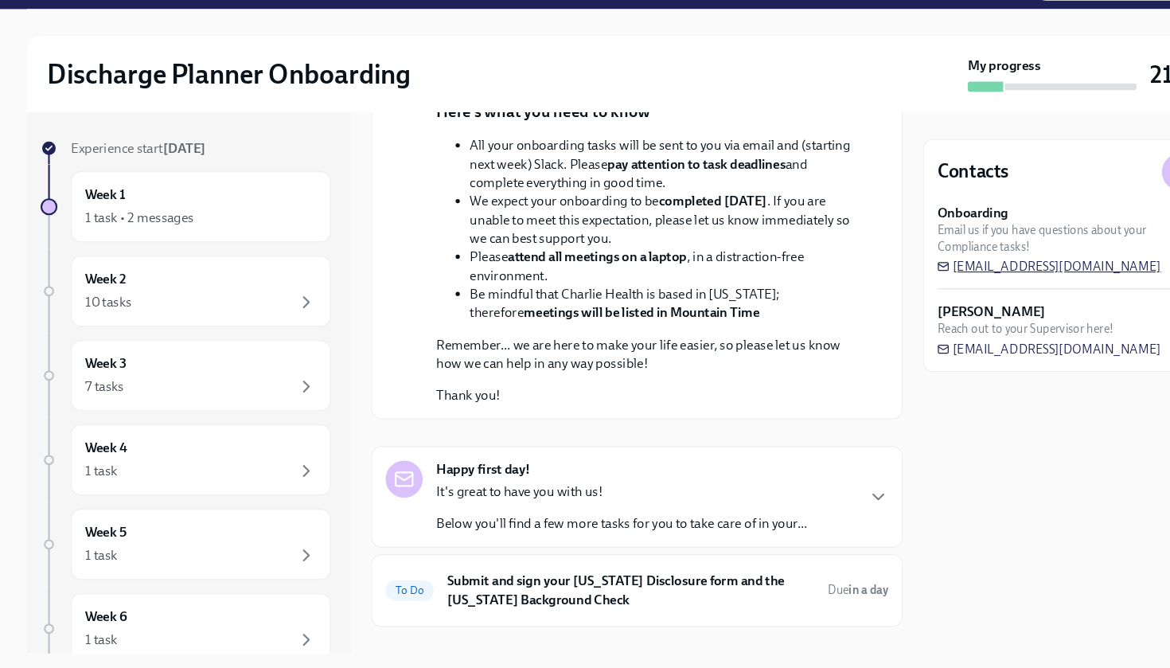
click at [941, 279] on span "[EMAIL_ADDRESS][DOMAIN_NAME]" at bounding box center [989, 287] width 211 height 16
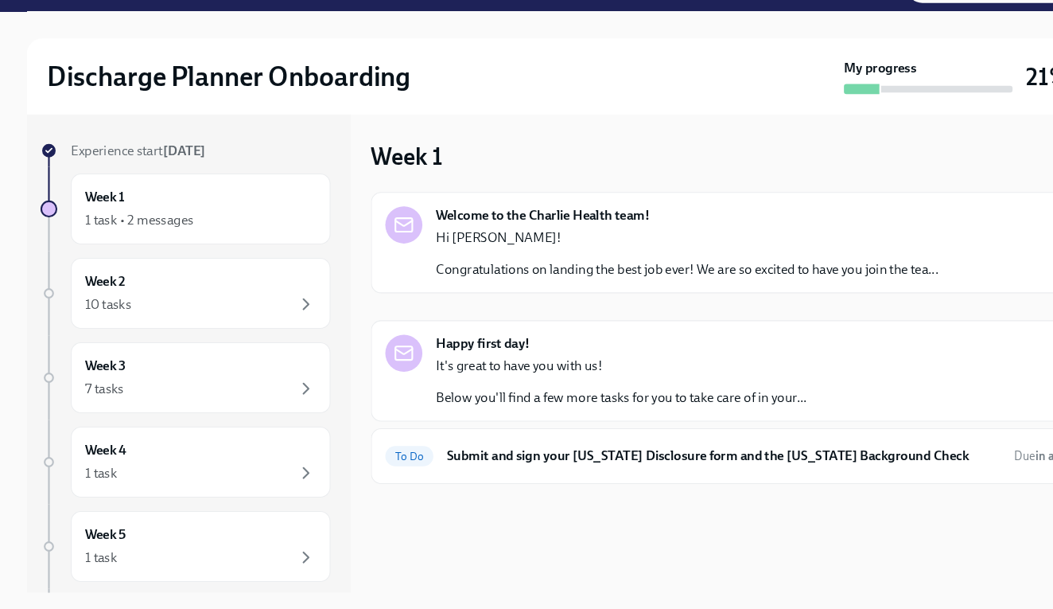
click at [528, 167] on div "Week 1 Welcome to the Charlie Health team! Hi [PERSON_NAME]! Congratulations on…" at bounding box center [689, 328] width 678 height 323
click at [197, 290] on div "Week 2 10 tasks" at bounding box center [189, 310] width 218 height 40
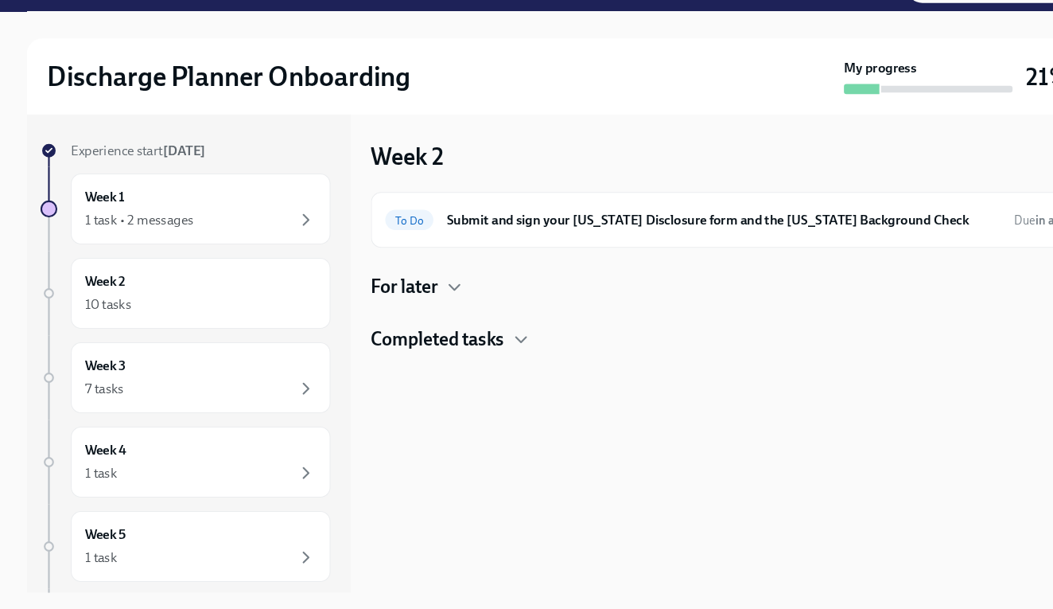
click at [506, 342] on div "Completed tasks" at bounding box center [689, 354] width 678 height 24
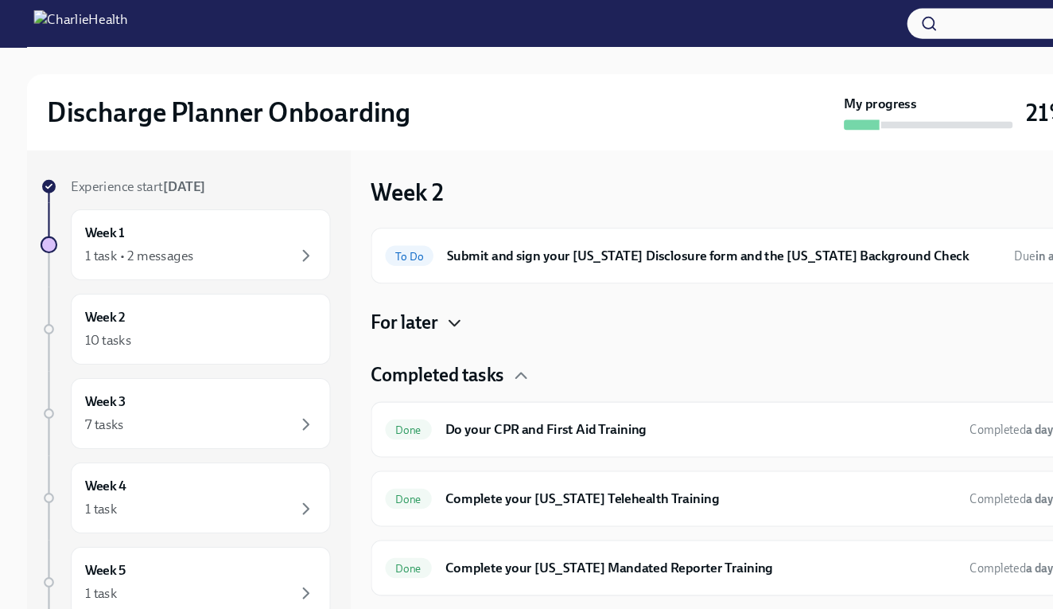
click at [421, 312] on icon "button" at bounding box center [428, 304] width 19 height 19
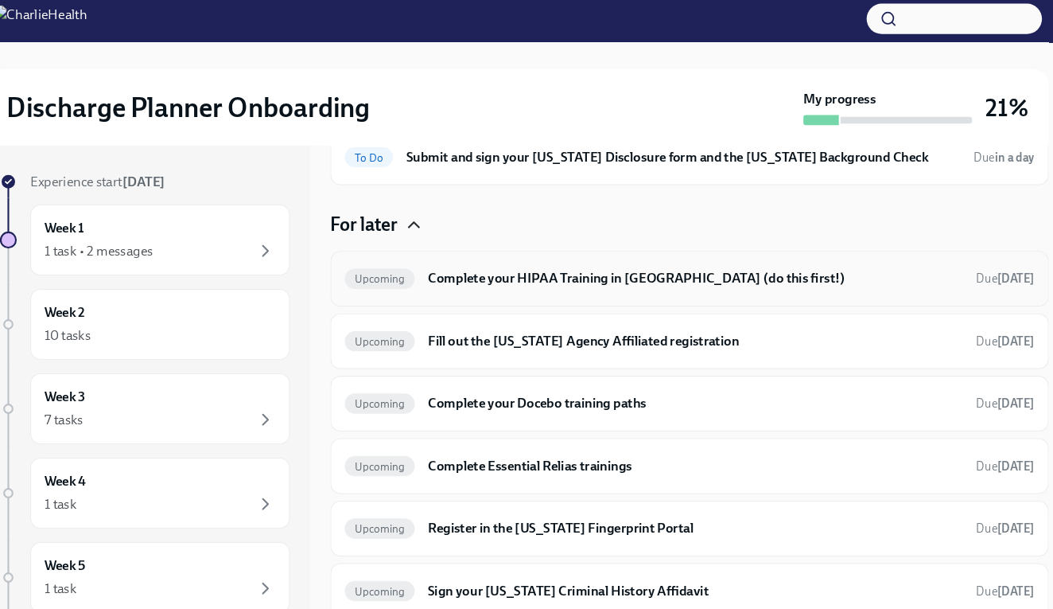
scroll to position [91, 0]
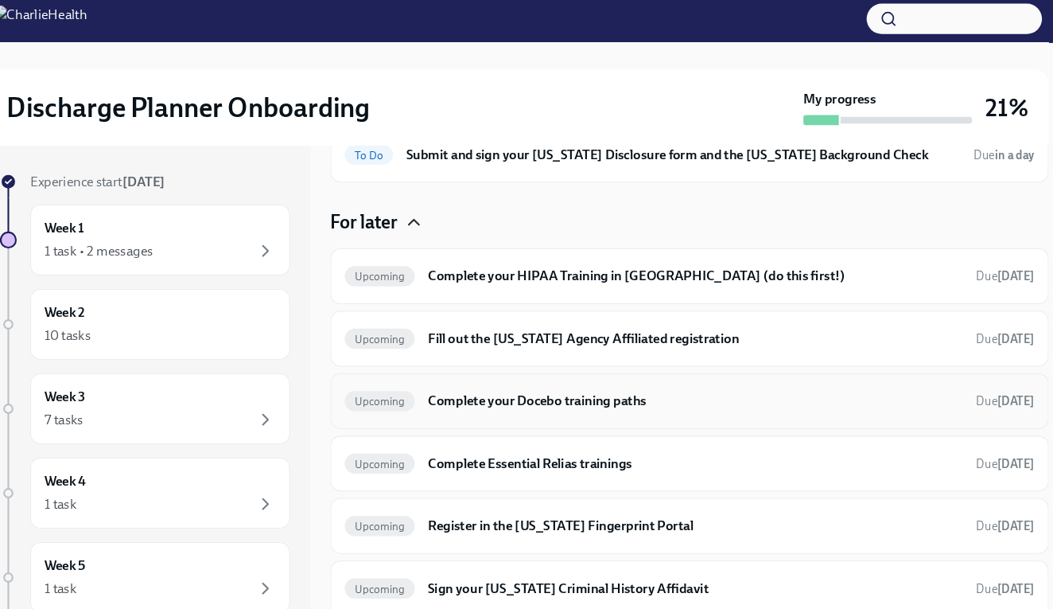
click at [638, 379] on h6 "Complete your Docebo training paths" at bounding box center [694, 383] width 504 height 18
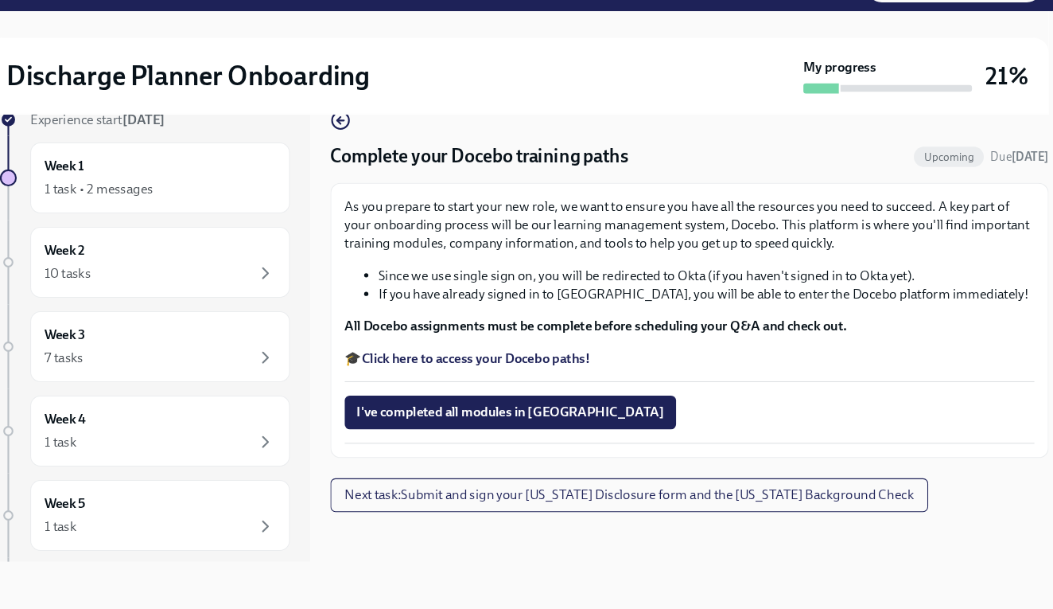
scroll to position [29, 0]
click at [947, 333] on p "All Docebo assignments must be complete before scheduling your Q&A and check ou…" at bounding box center [689, 342] width 651 height 18
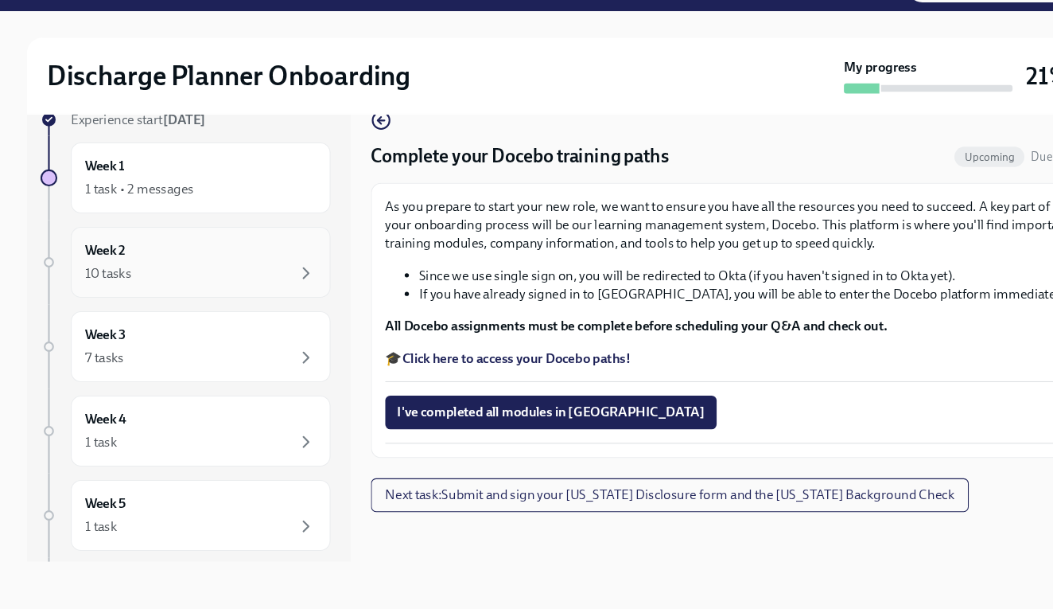
click at [189, 282] on div "10 tasks" at bounding box center [189, 291] width 218 height 19
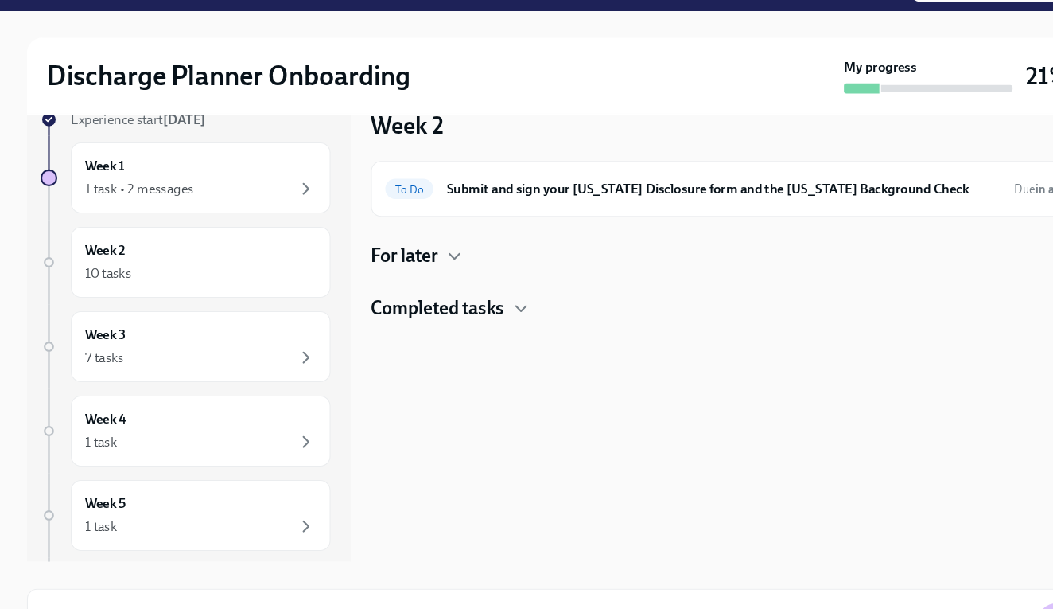
scroll to position [2, 0]
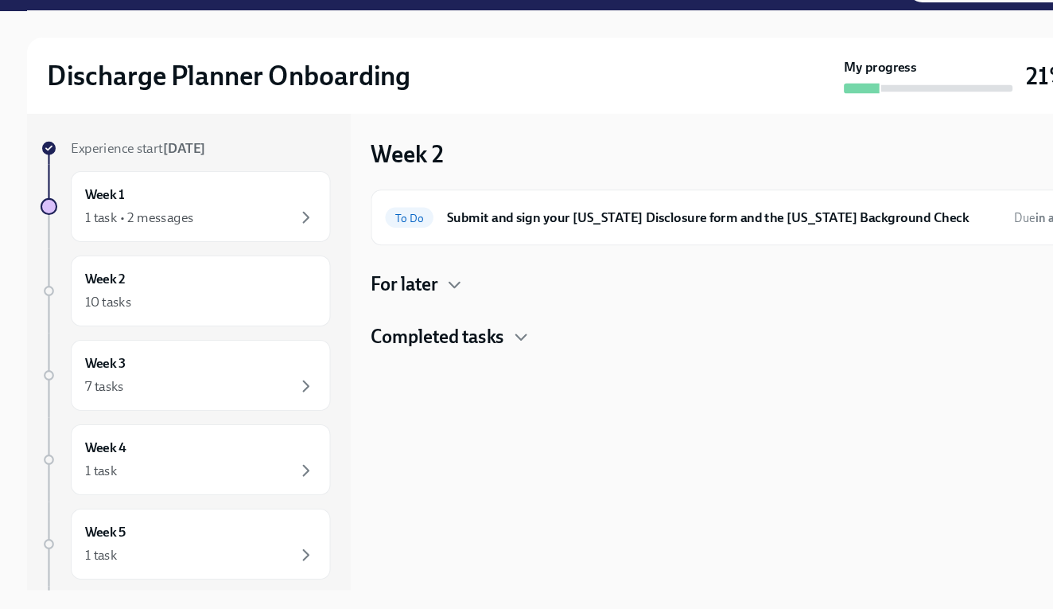
click at [56, 196] on div "Week 1 1 task • 2 messages" at bounding box center [175, 229] width 274 height 67
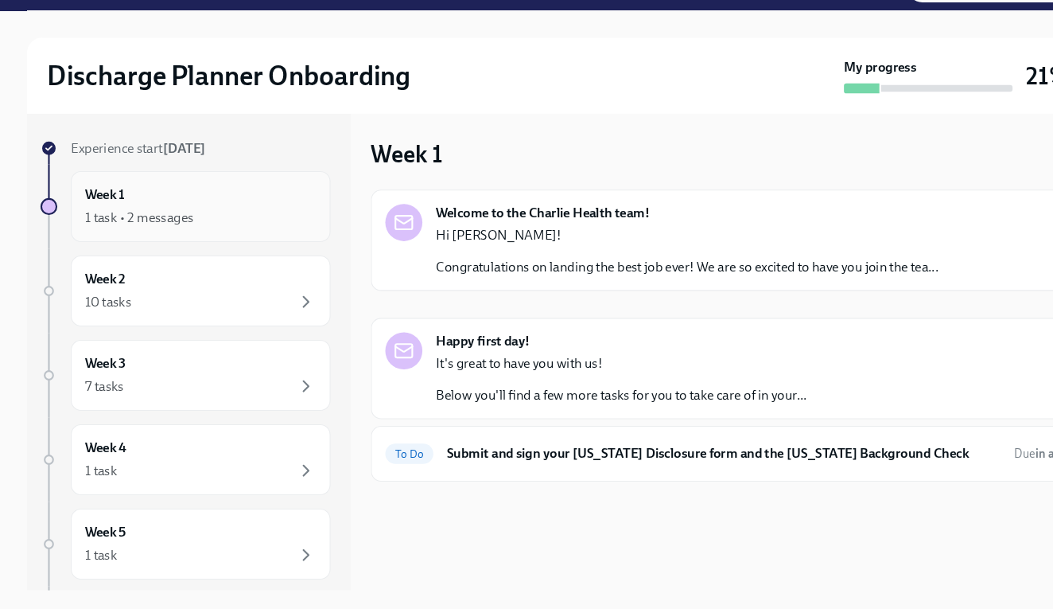
click at [158, 209] on div "Week 1 1 task • 2 messages" at bounding box center [189, 229] width 218 height 40
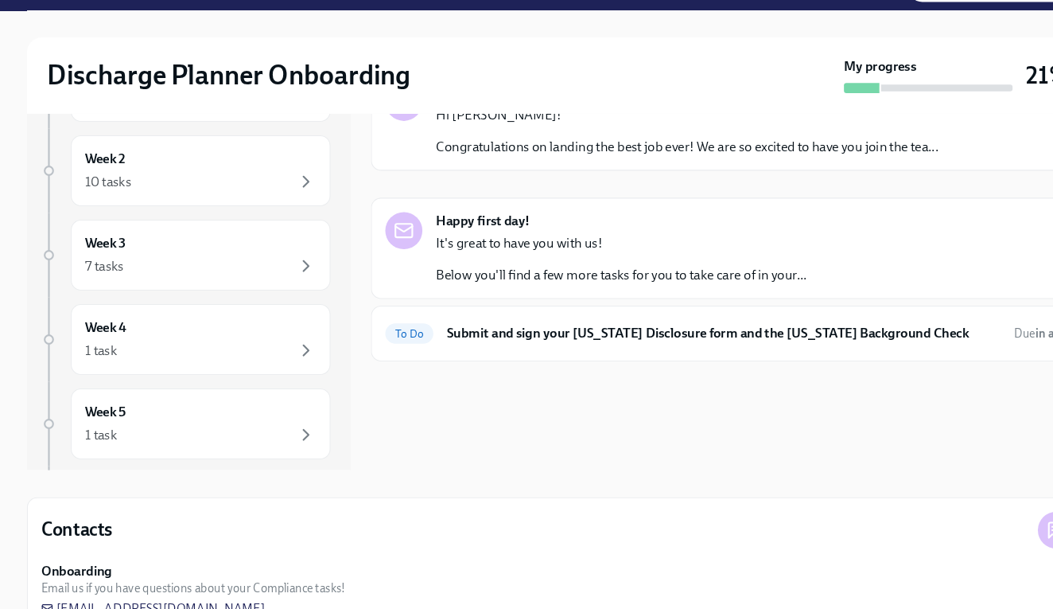
scroll to position [117, 0]
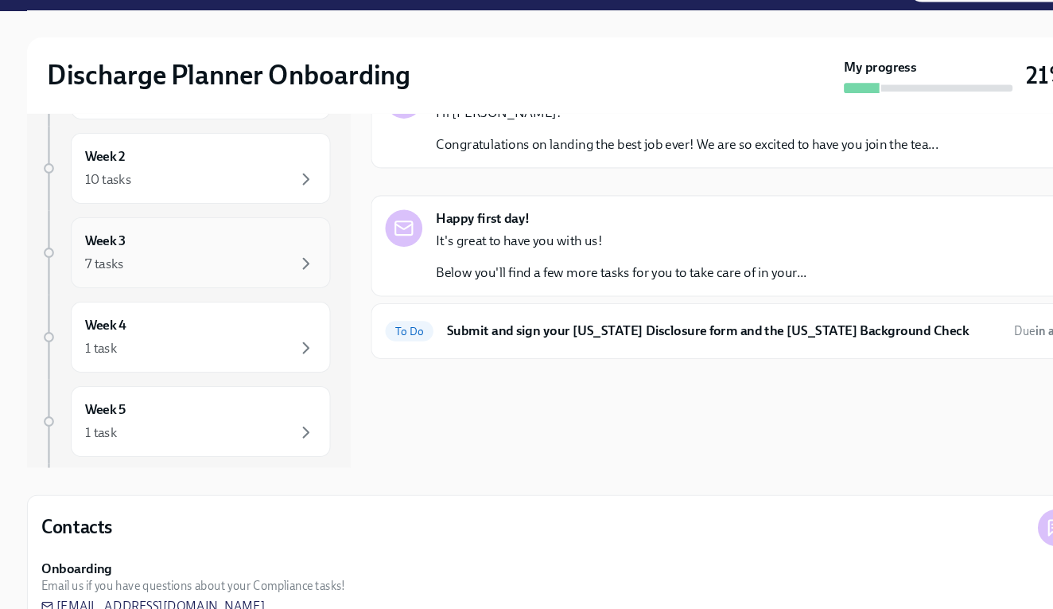
click at [236, 253] on div "Week 3 7 tasks" at bounding box center [189, 273] width 218 height 40
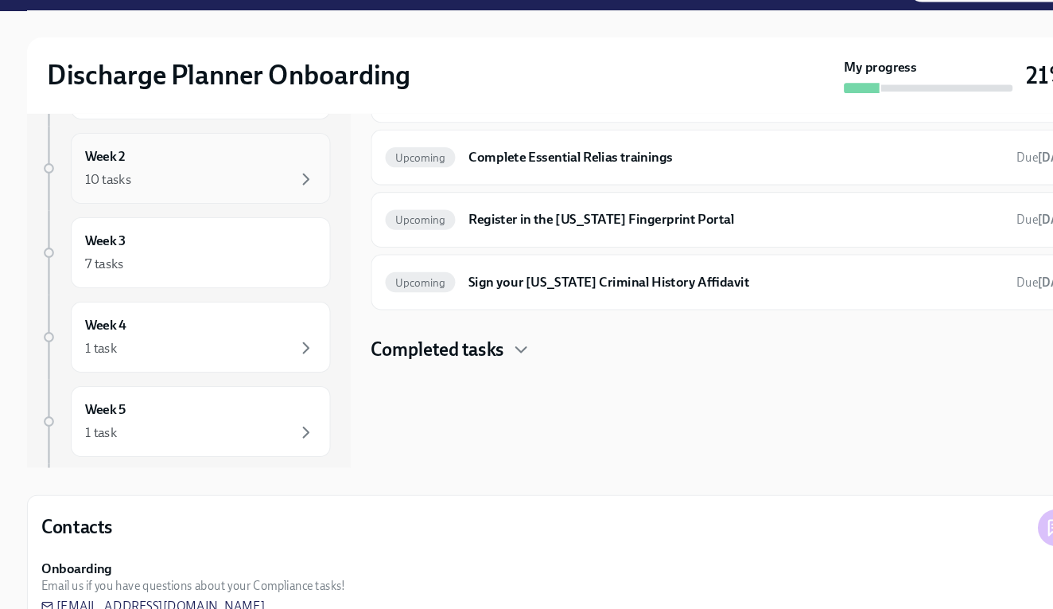
click at [207, 160] on div "Week 2 10 tasks" at bounding box center [189, 193] width 245 height 67
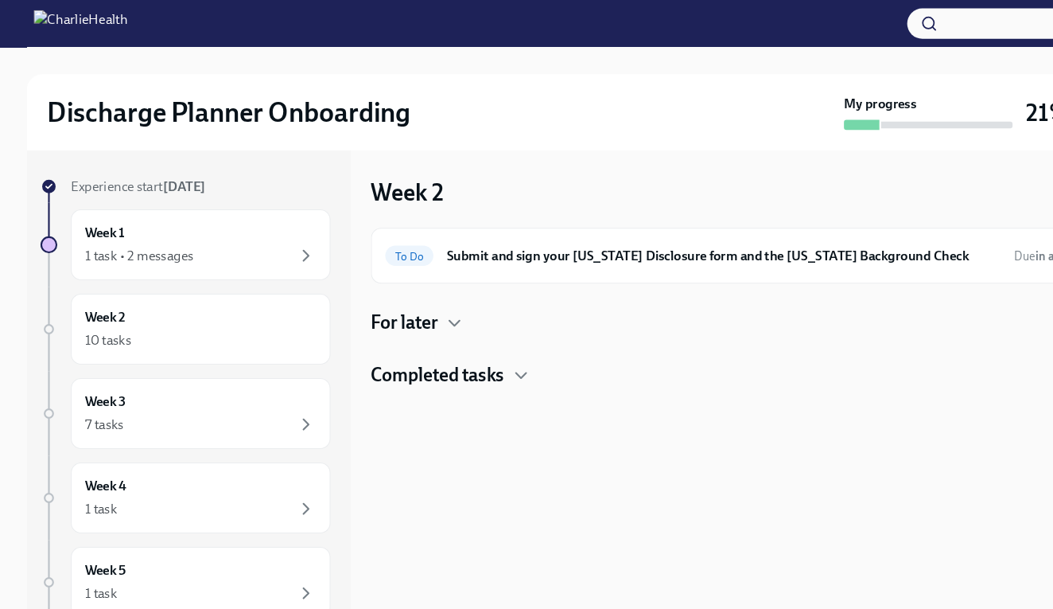
click at [392, 311] on h4 "For later" at bounding box center [381, 305] width 63 height 24
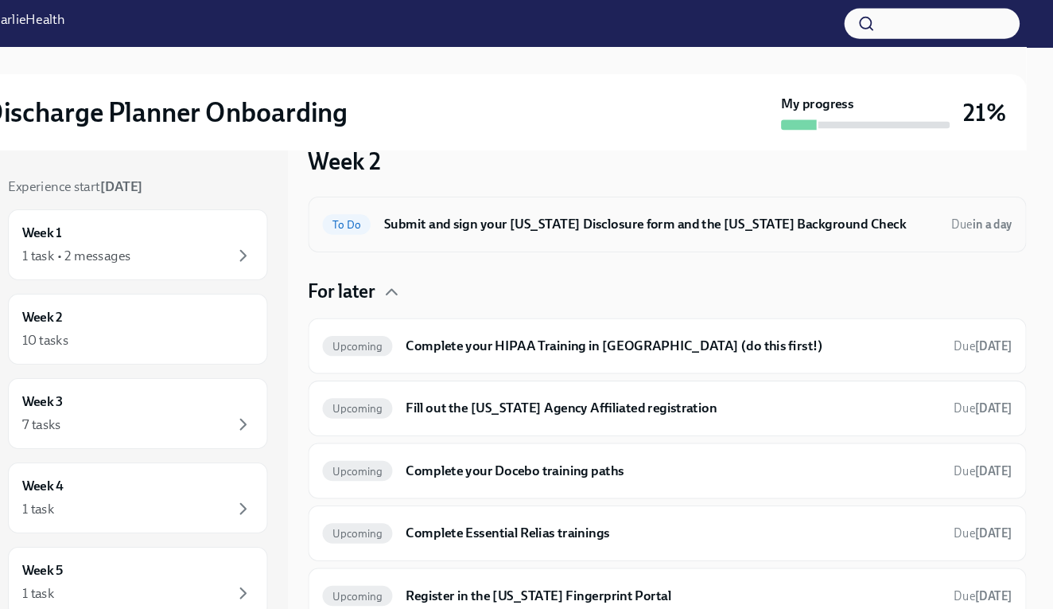
click at [737, 215] on h6 "Submit and sign your [US_STATE] Disclosure form and the [US_STATE] Background C…" at bounding box center [683, 212] width 523 height 18
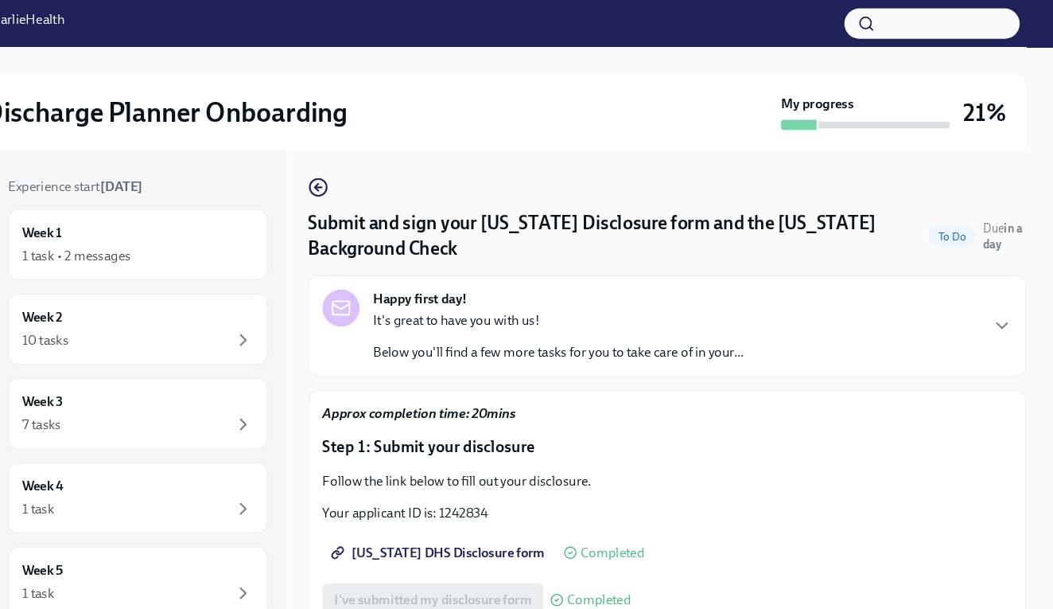
click at [575, 321] on div "It's great to have you with us! Below you'll find a few more tasks for you to t…" at bounding box center [586, 318] width 350 height 48
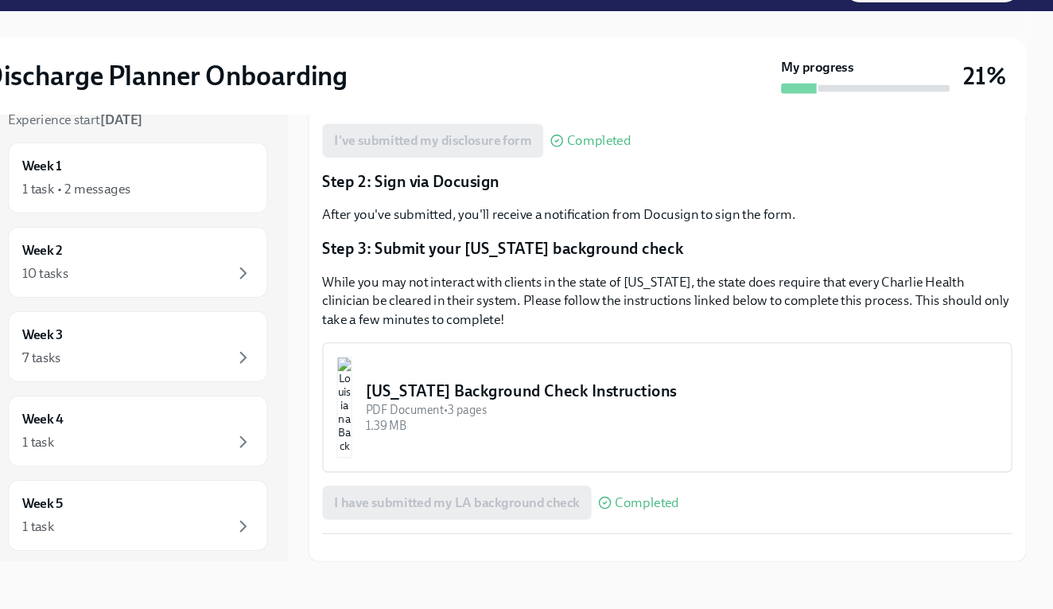
scroll to position [29, 0]
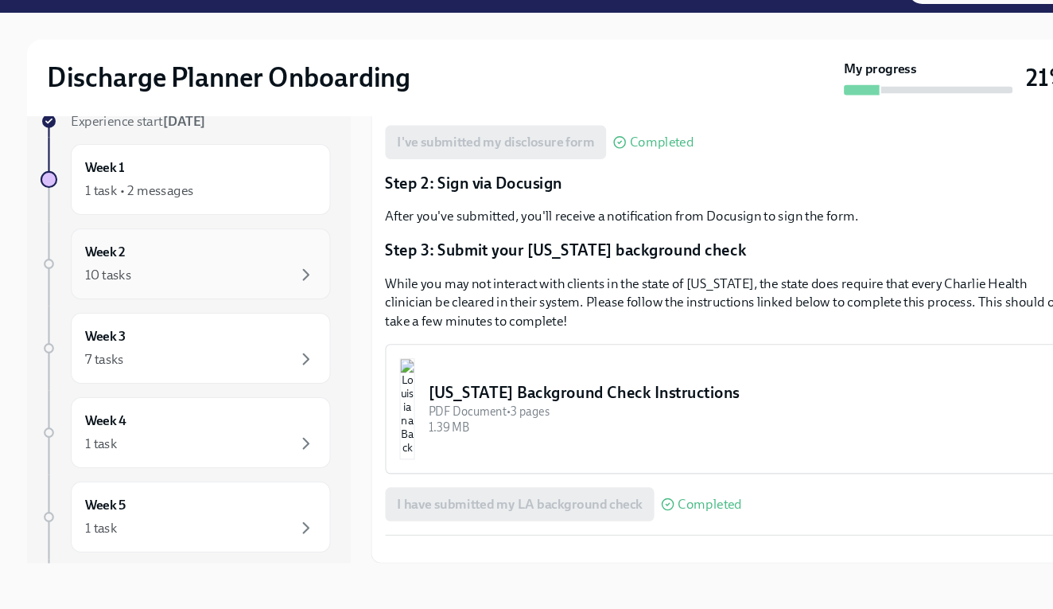
click at [173, 262] on div "Week 2 10 tasks" at bounding box center [189, 282] width 218 height 40
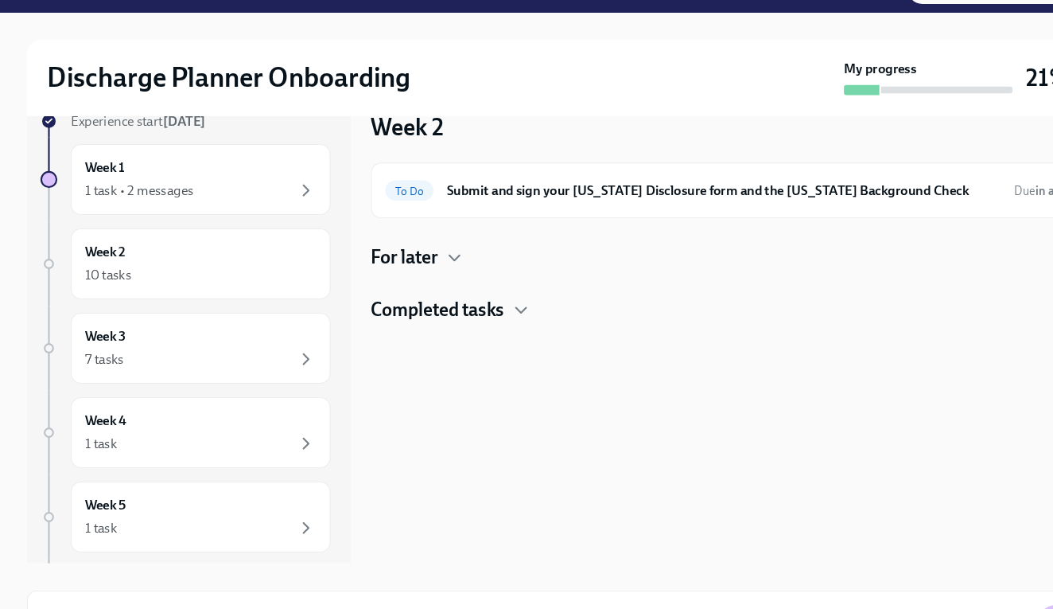
scroll to position [2, 0]
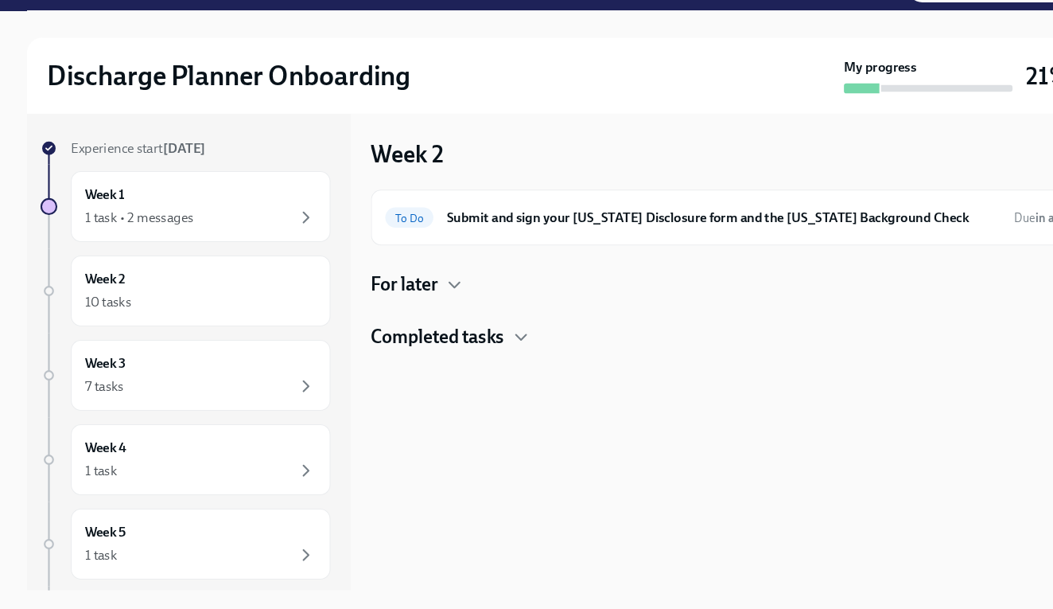
click at [420, 291] on div "For later" at bounding box center [689, 303] width 678 height 24
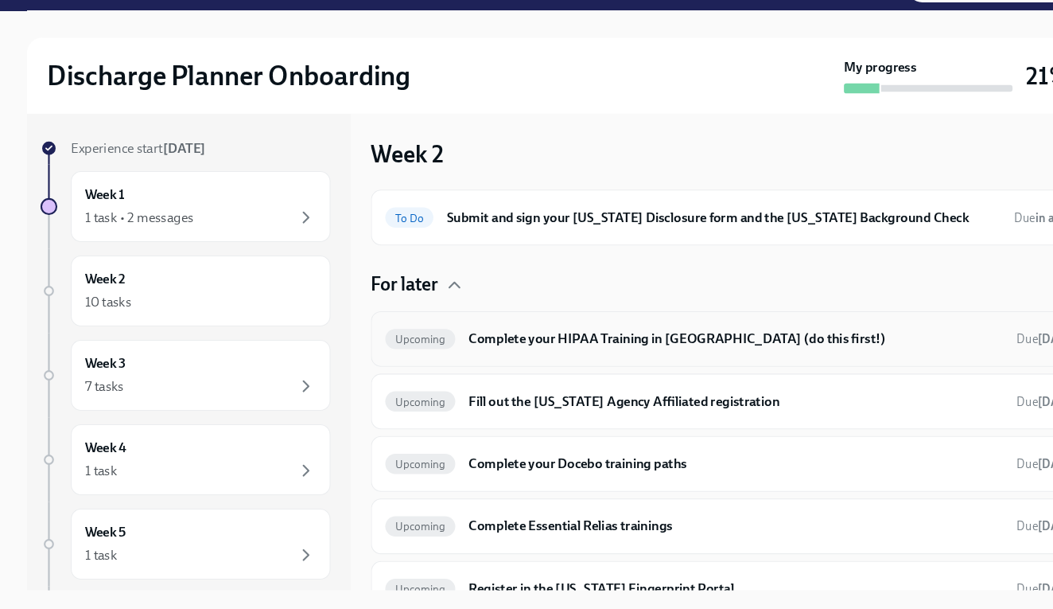
scroll to position [63, 0]
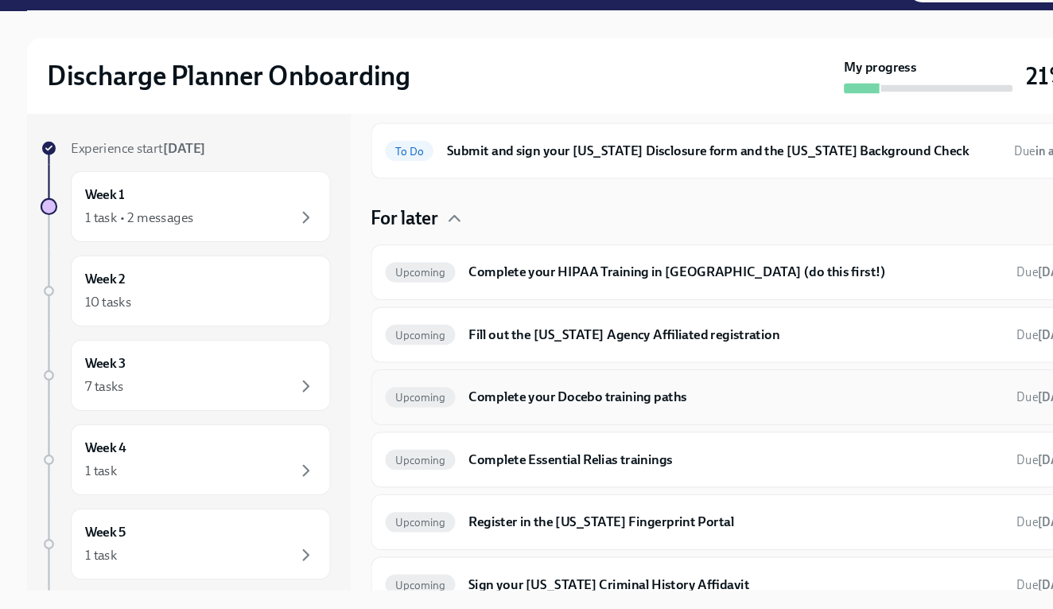
click at [596, 400] on h6 "Complete your Docebo training paths" at bounding box center [694, 409] width 504 height 18
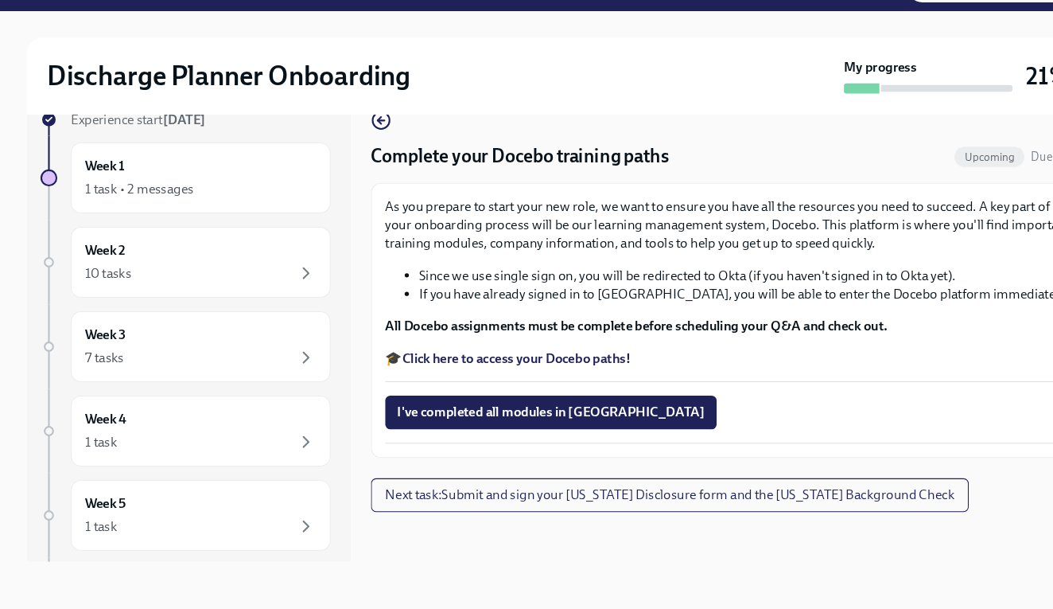
scroll to position [29, 0]
click at [185, 182] on div "Week 1 1 task • 2 messages" at bounding box center [189, 202] width 218 height 40
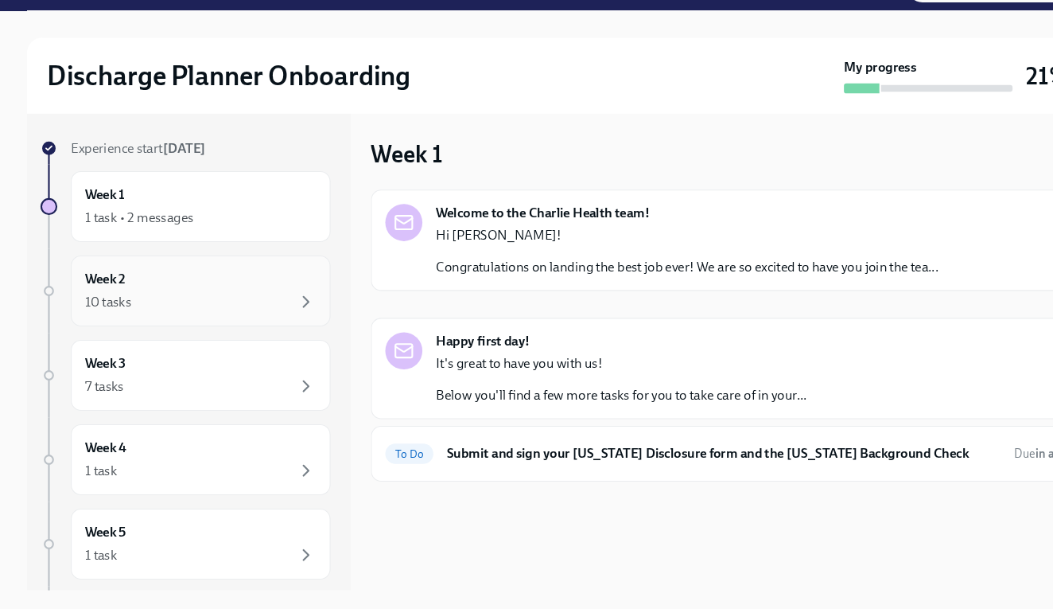
click at [224, 289] on div "Week 2 10 tasks" at bounding box center [189, 309] width 218 height 40
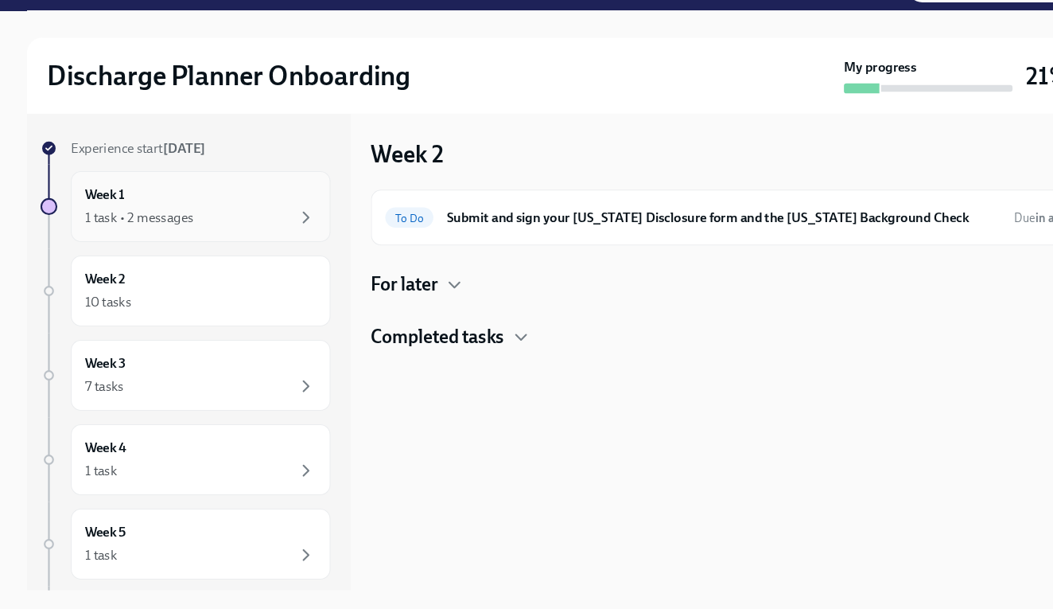
click at [215, 230] on div "1 task • 2 messages" at bounding box center [189, 239] width 218 height 19
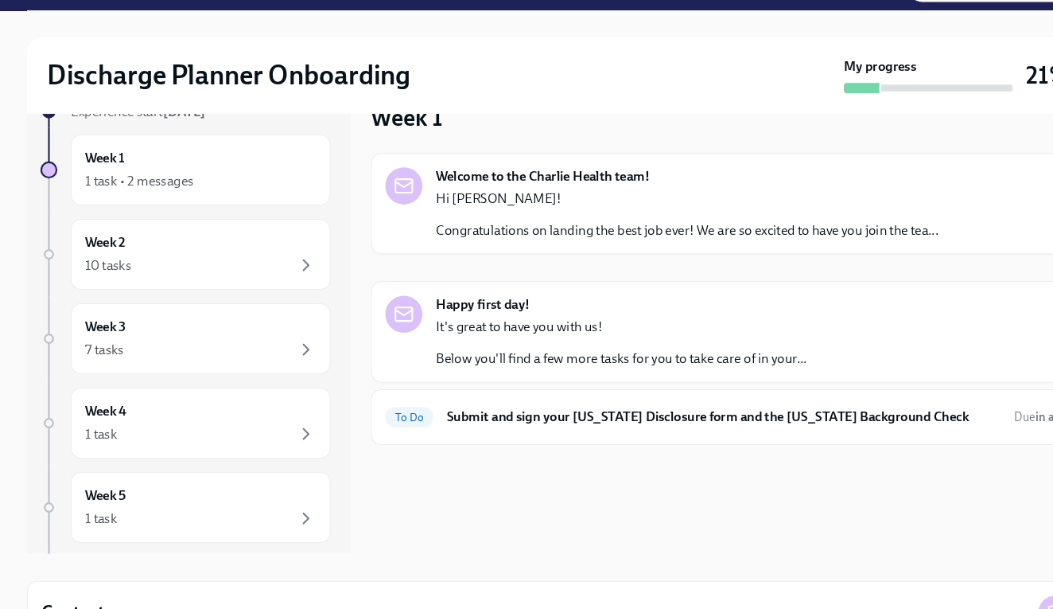
scroll to position [40, 0]
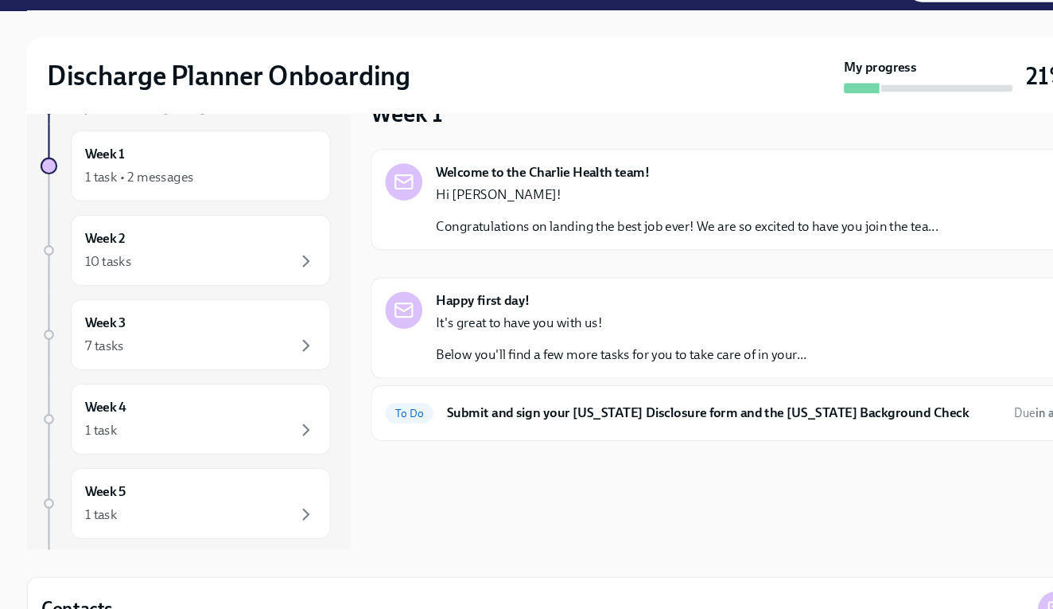
click at [582, 360] on p "Below you'll find a few more tasks for you to take care of in your..." at bounding box center [586, 369] width 350 height 18
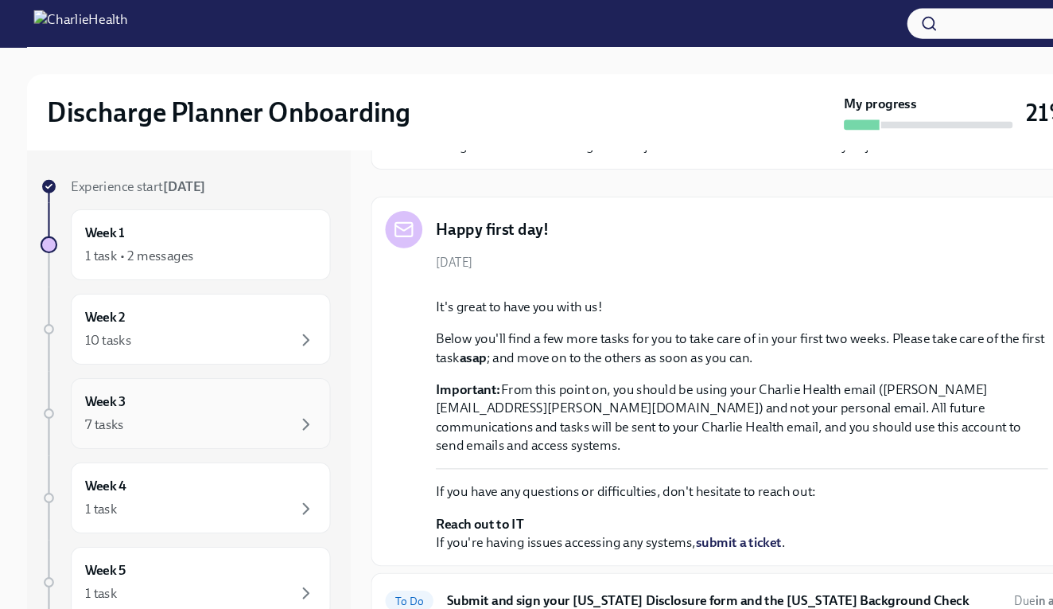
scroll to position [0, 0]
click at [250, 344] on div "Experience start [DATE] Week 1 1 task • 2 messages Week 2 10 tasks Week 3 7 tas…" at bounding box center [175, 501] width 274 height 668
click at [238, 314] on div "10 tasks" at bounding box center [189, 320] width 218 height 19
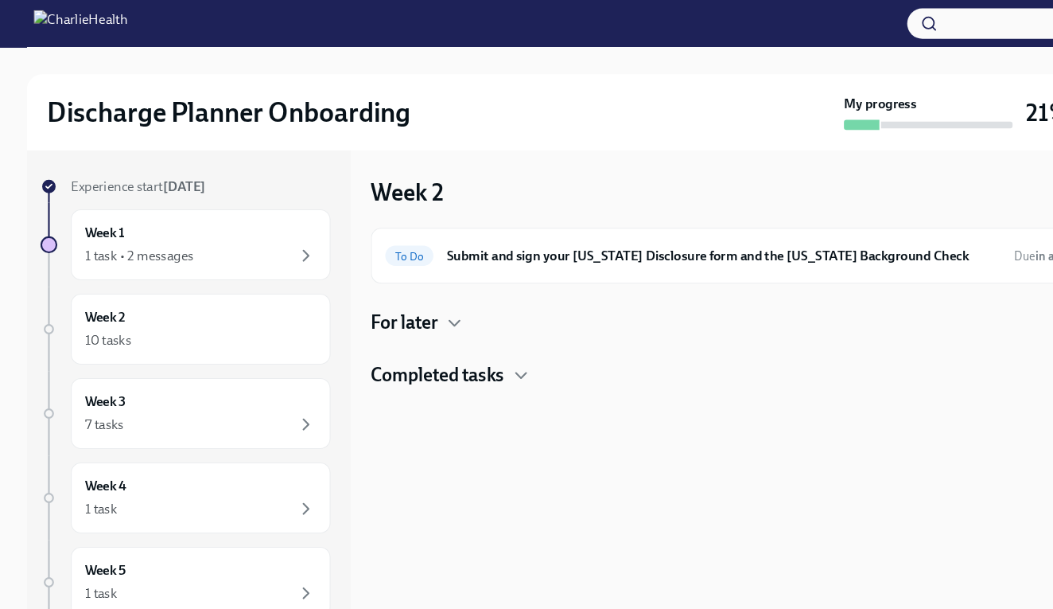
click at [409, 310] on h4 "For later" at bounding box center [381, 305] width 63 height 24
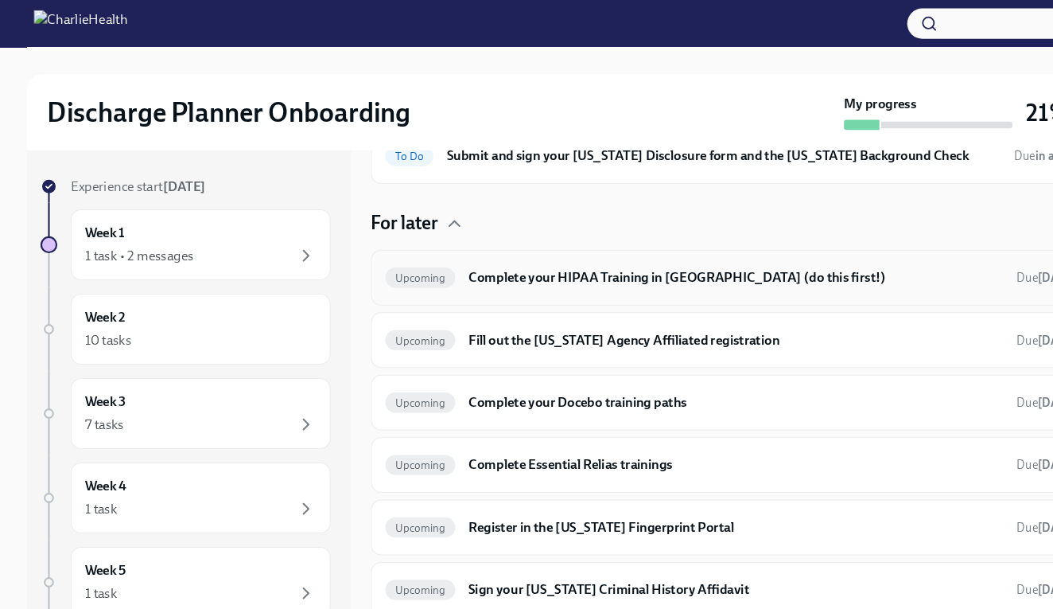
scroll to position [110, 0]
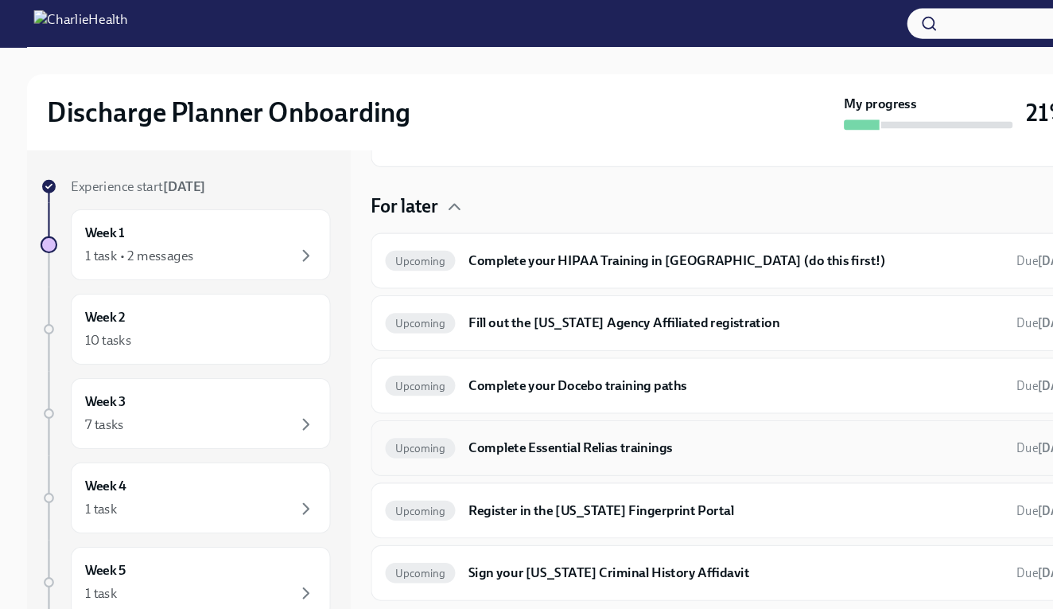
click at [499, 423] on h6 "Complete Essential Relias trainings" at bounding box center [694, 423] width 504 height 18
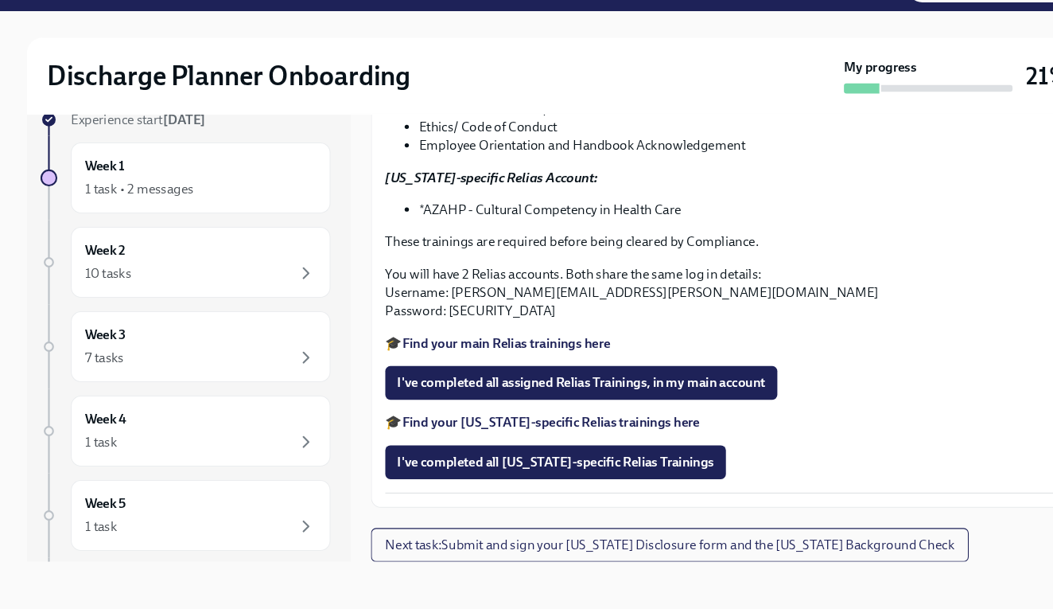
scroll to position [29, 0]
click at [498, 425] on strong "Find your [US_STATE]-specific Relias trainings here" at bounding box center [519, 432] width 281 height 15
